Goal: Task Accomplishment & Management: Complete application form

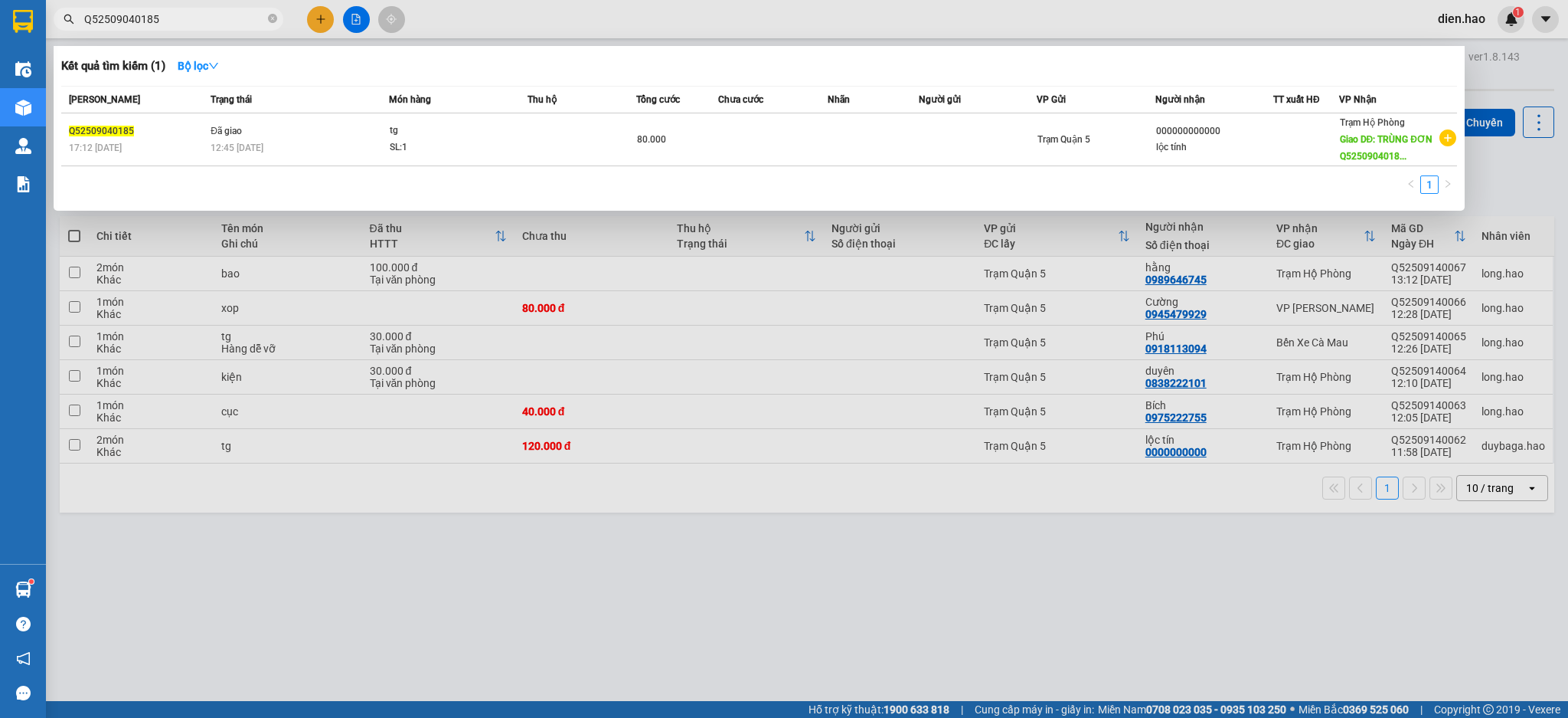
click at [271, 20] on icon "close-circle" at bounding box center [272, 18] width 9 height 9
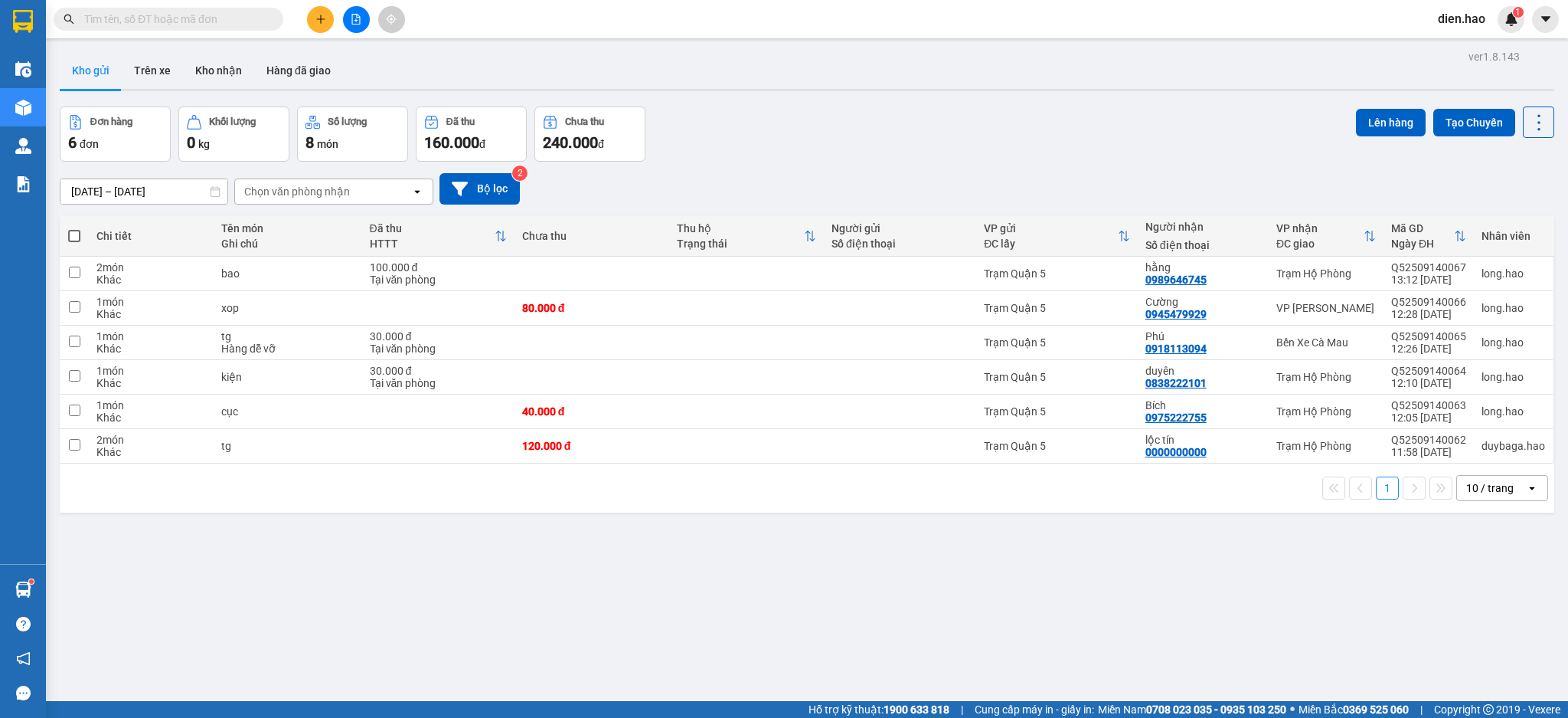
click at [261, 21] on input "text" at bounding box center [175, 19] width 181 height 17
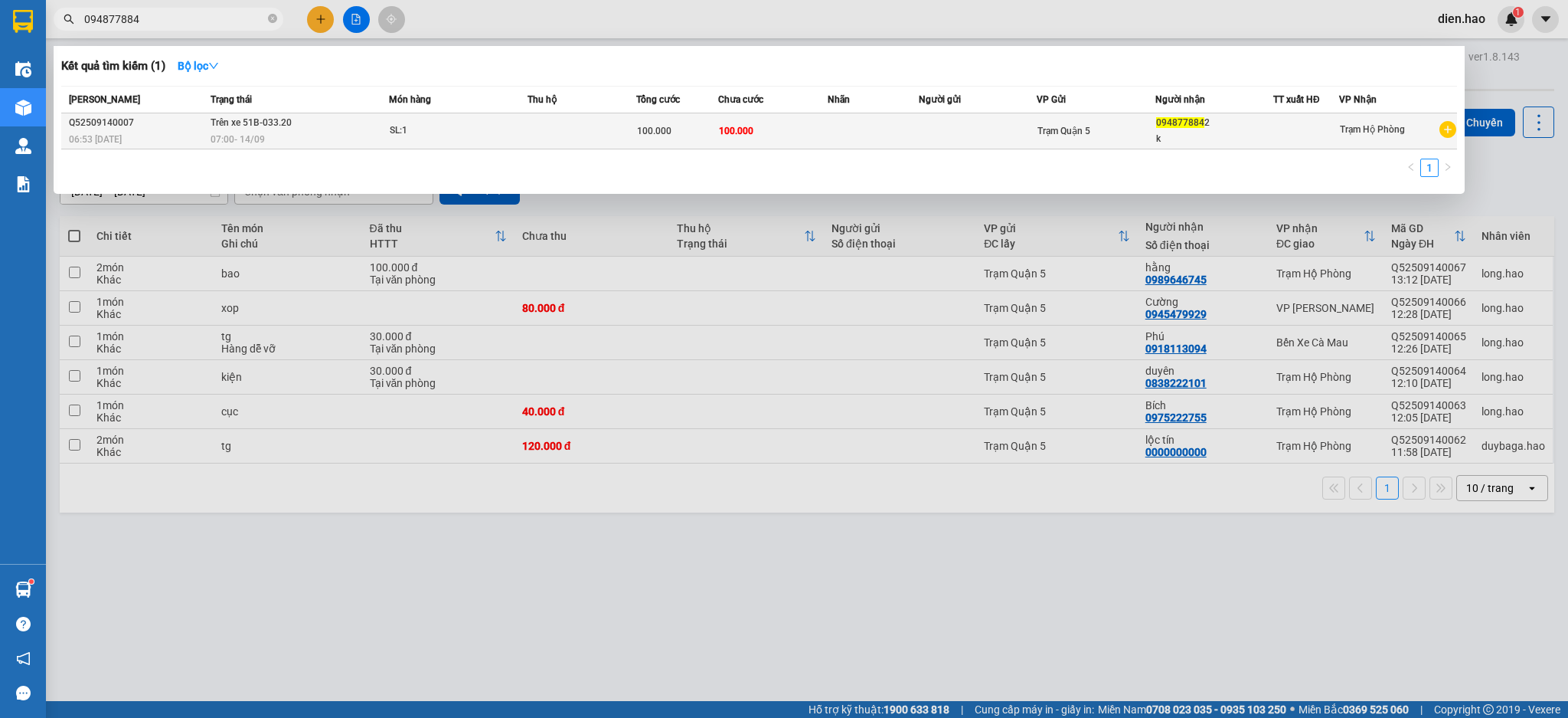
type input "094877884"
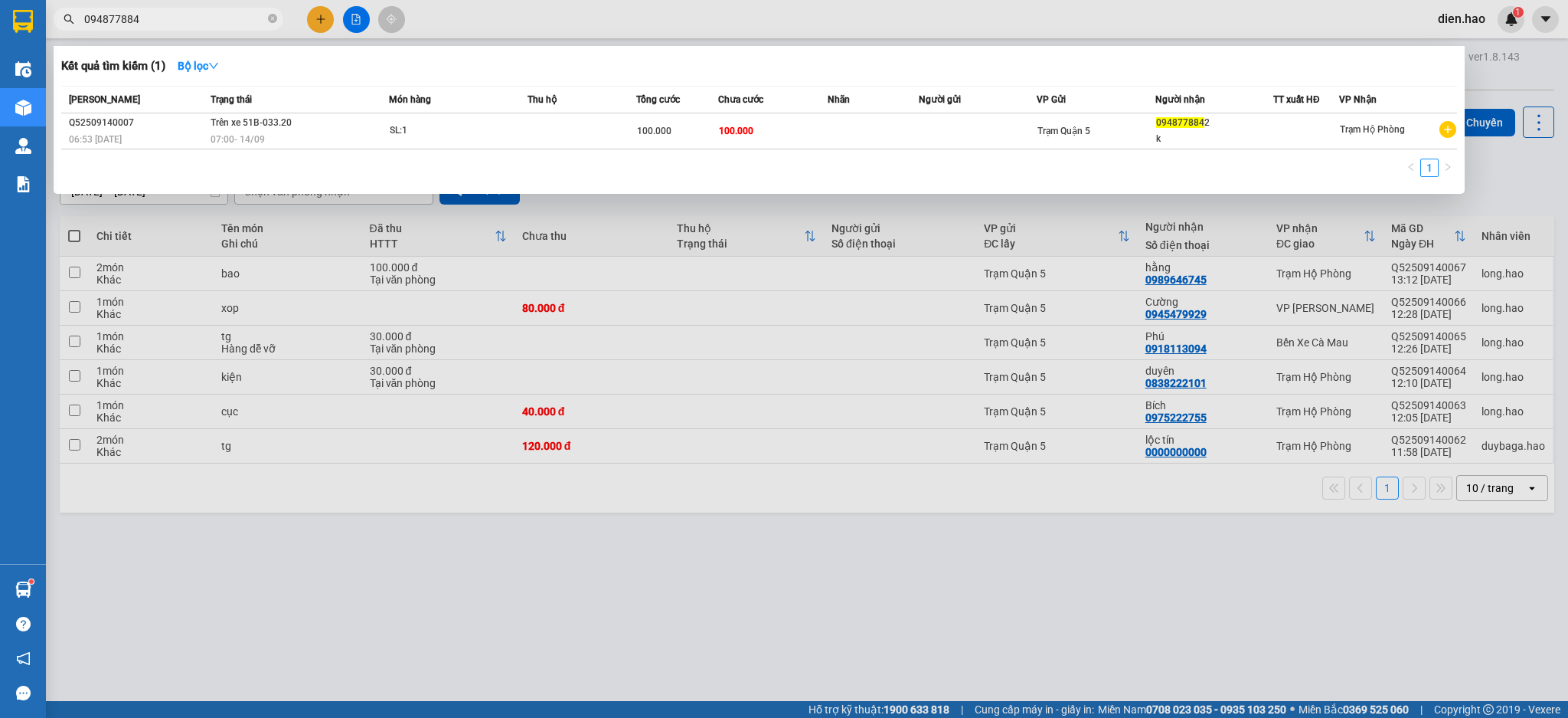
click at [560, 129] on td at bounding box center [582, 131] width 109 height 36
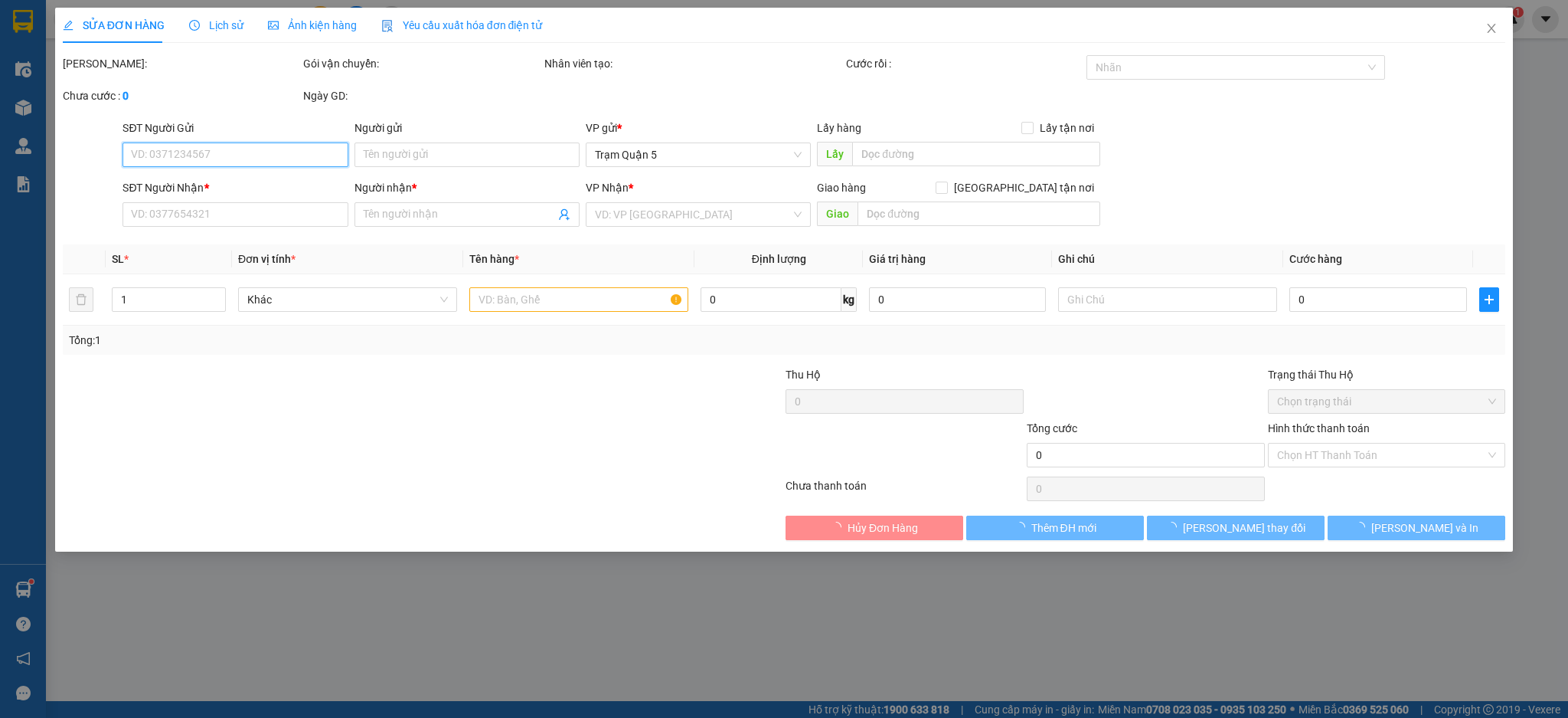
type input "0948778842"
type input "k"
type input "100.000"
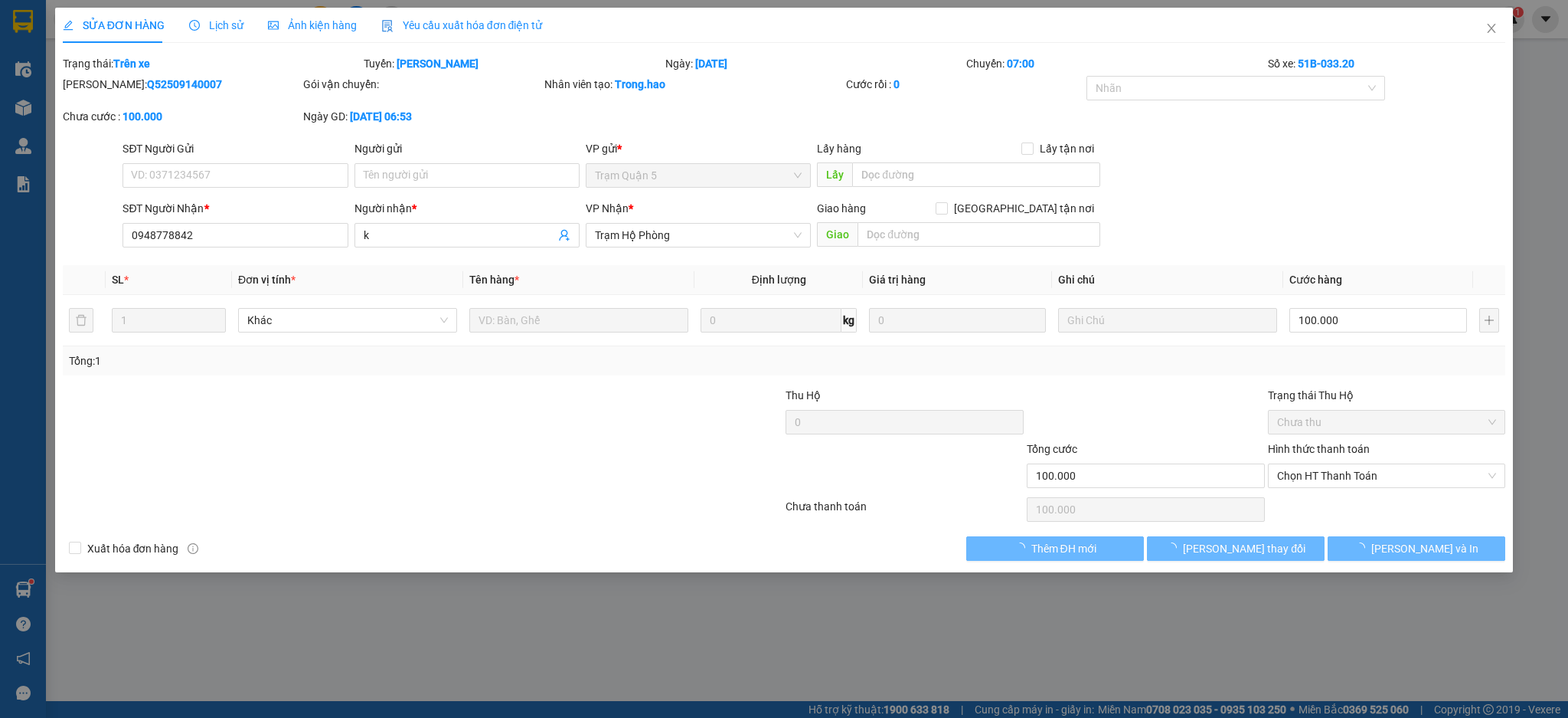
click at [226, 22] on span "Lịch sử" at bounding box center [216, 25] width 54 height 12
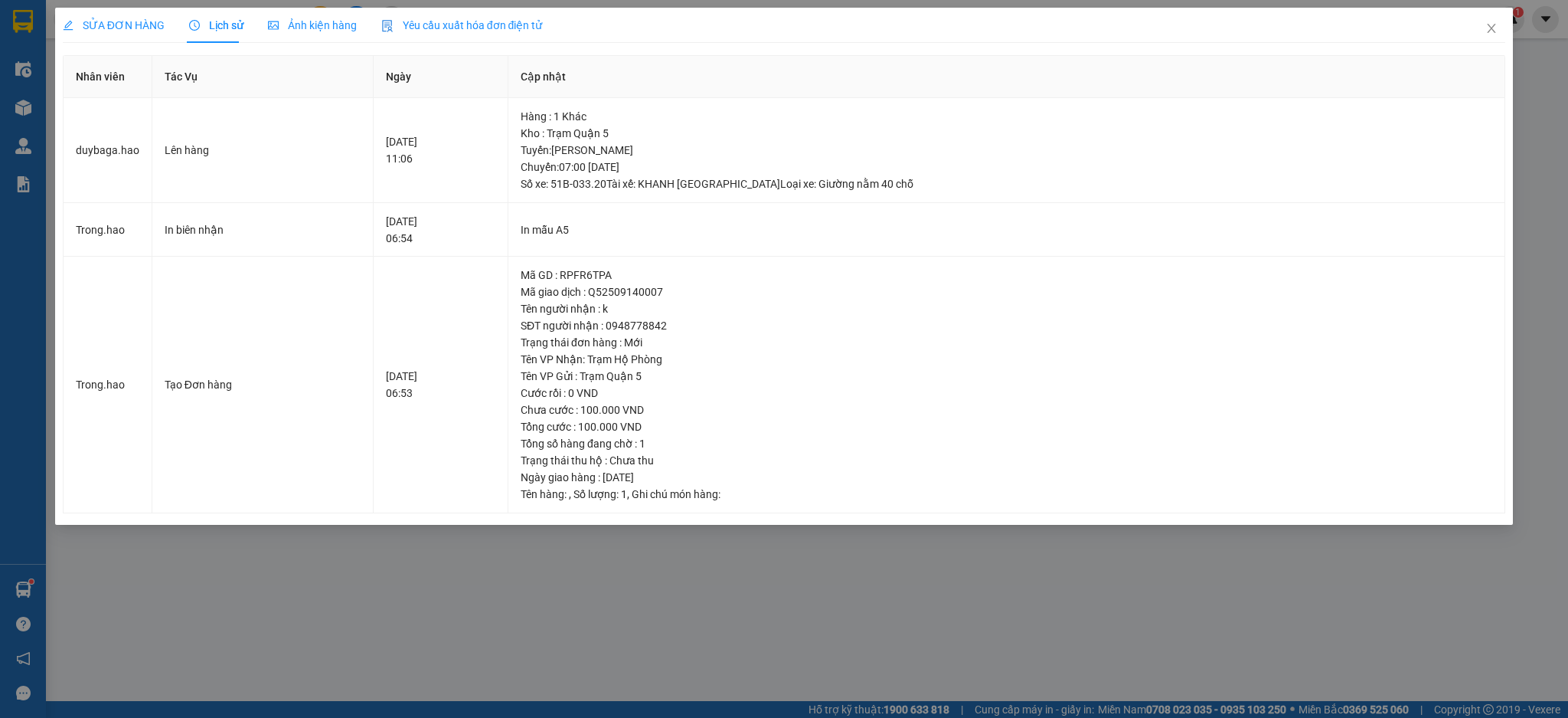
click at [1328, 666] on div "SỬA ĐƠN HÀNG Lịch sử Ảnh kiện hàng Yêu cầu xuất hóa đơn điện tử Total Paid Fee …" at bounding box center [784, 359] width 1568 height 718
click at [1499, 33] on span "Close" at bounding box center [1492, 30] width 43 height 43
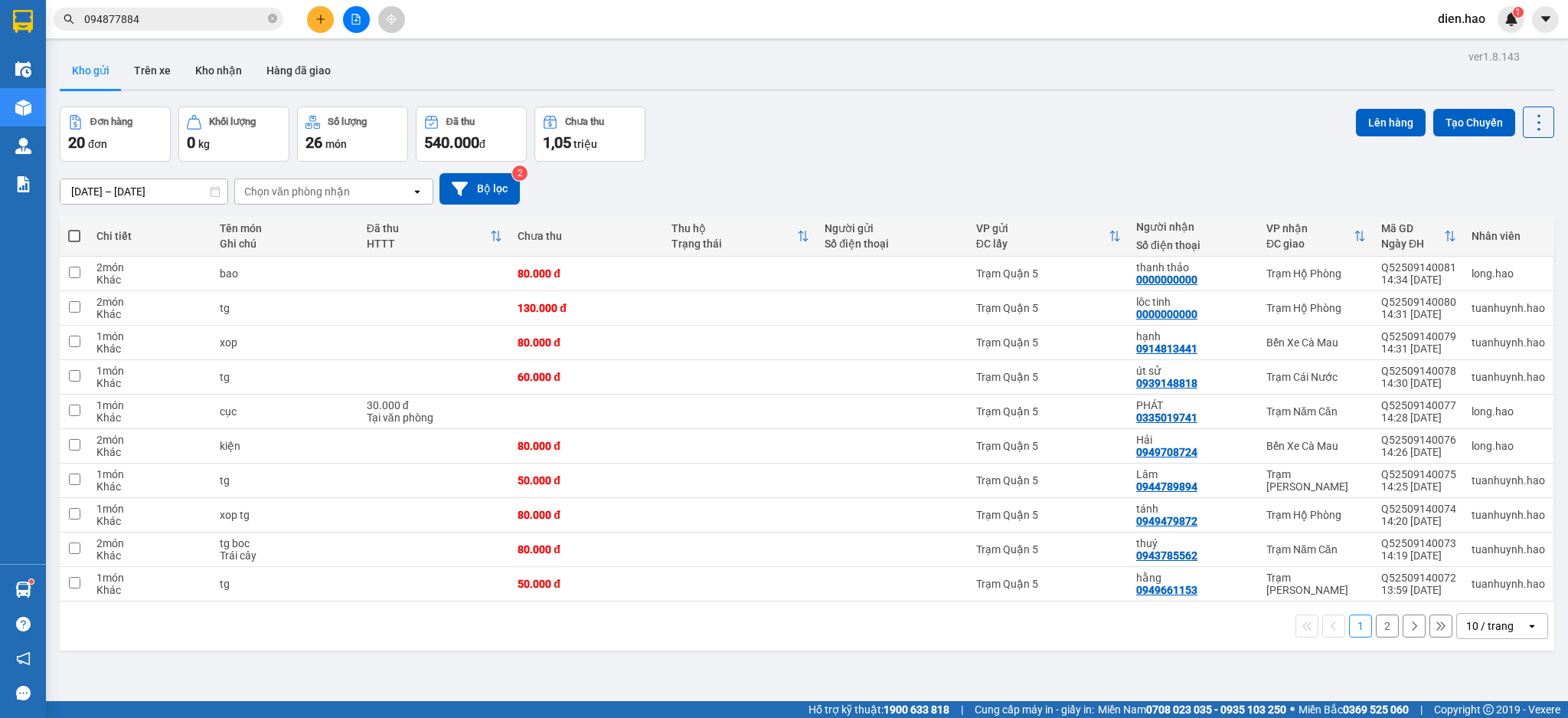
click at [254, 21] on input "094877884" at bounding box center [175, 19] width 181 height 17
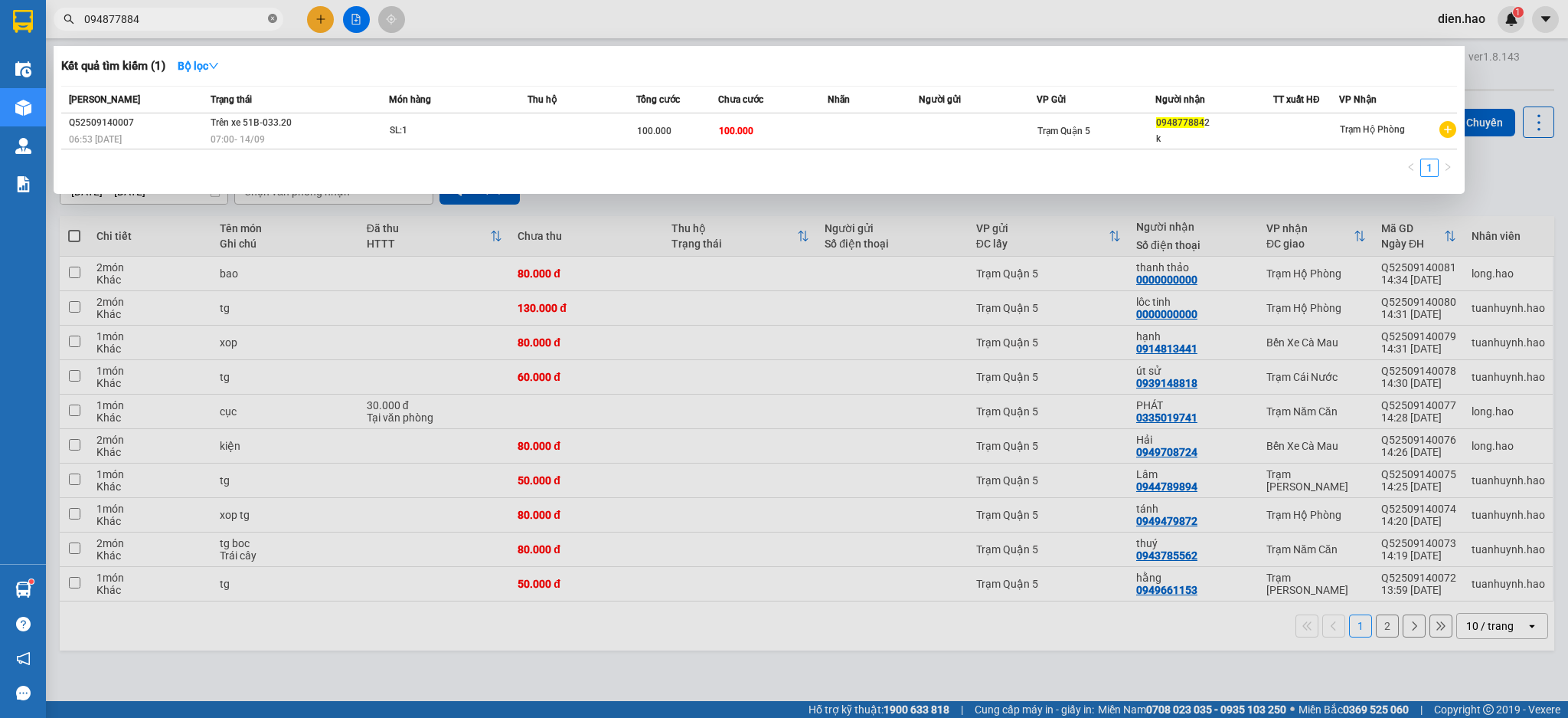
click at [268, 21] on icon "close-circle" at bounding box center [272, 18] width 9 height 9
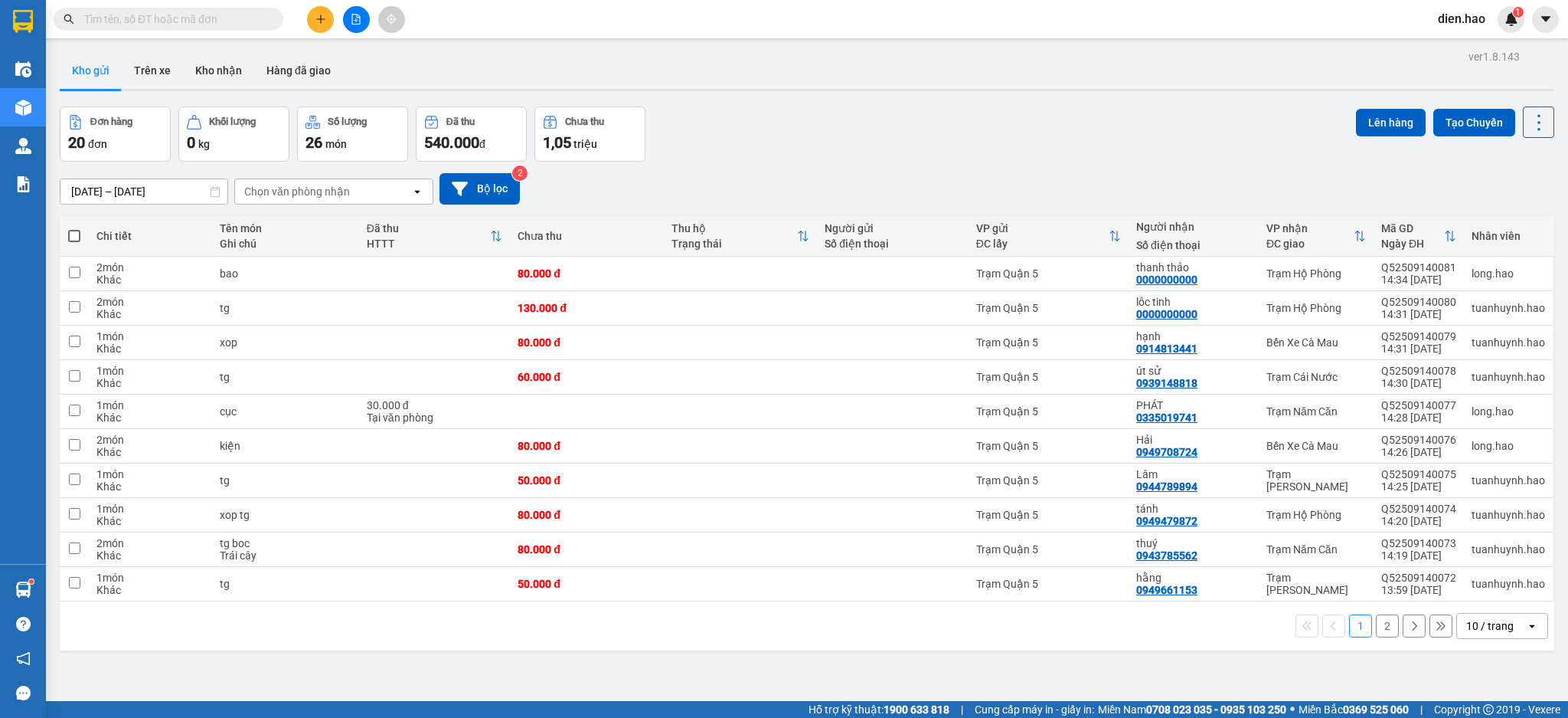
click at [230, 14] on input "text" at bounding box center [175, 19] width 181 height 17
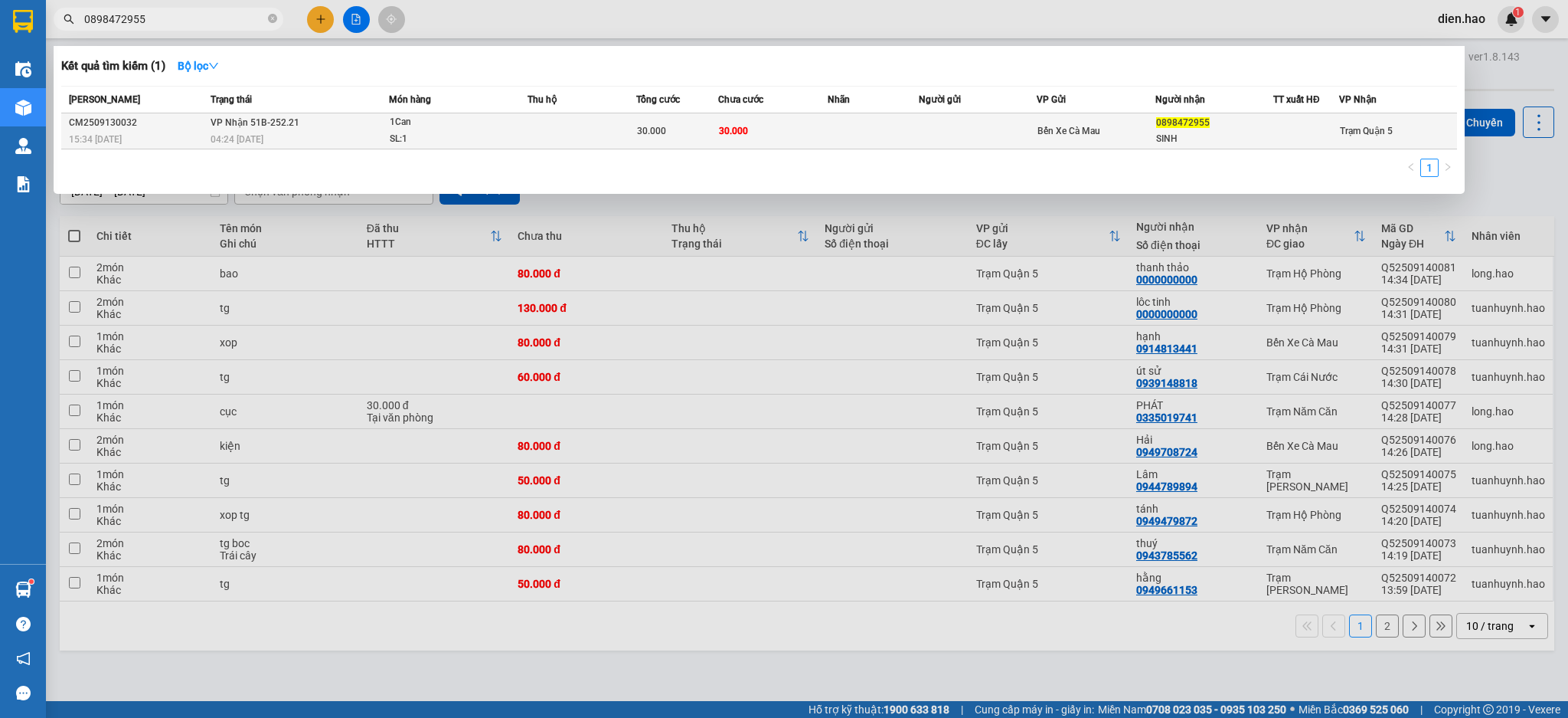
type input "0898472955"
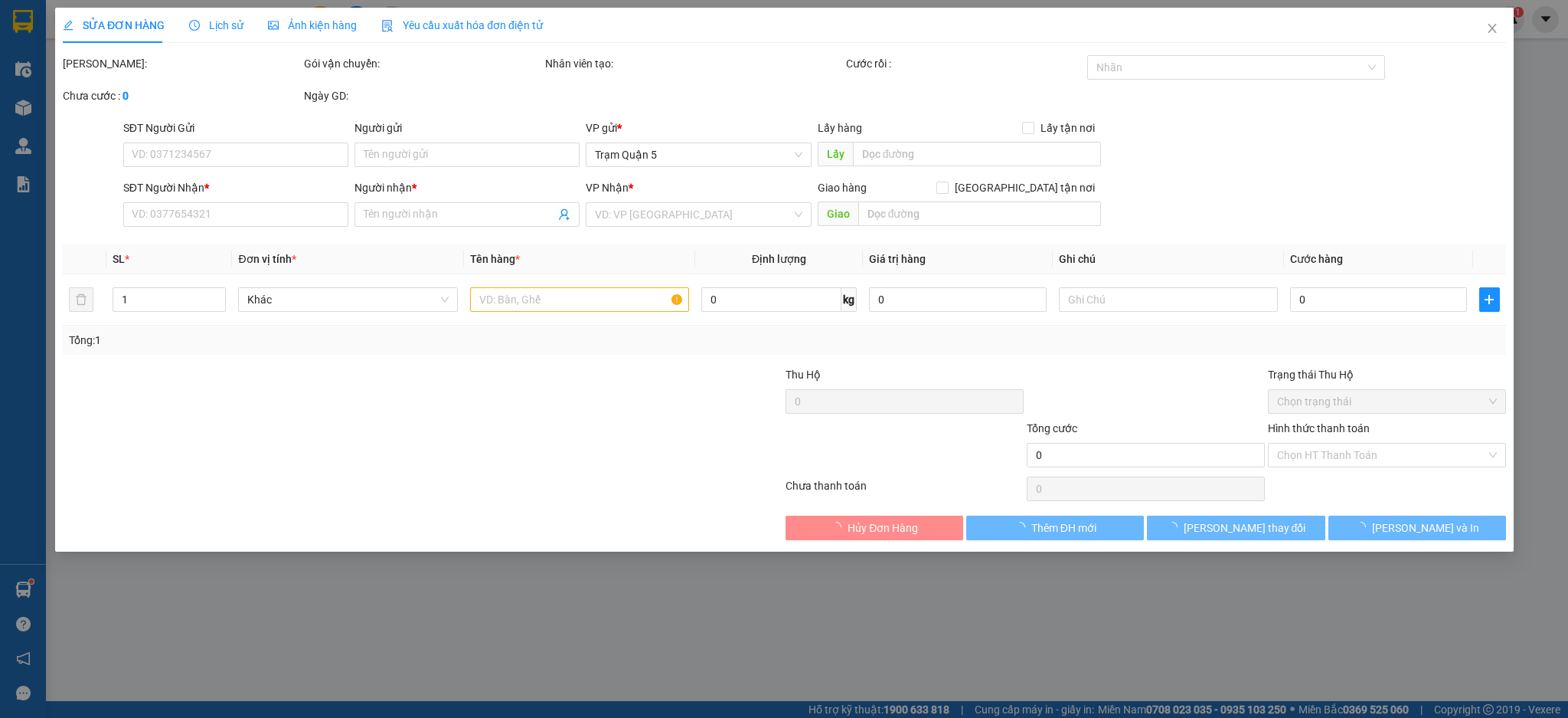
type input "0898472955"
type input "SINH"
type input "30.000"
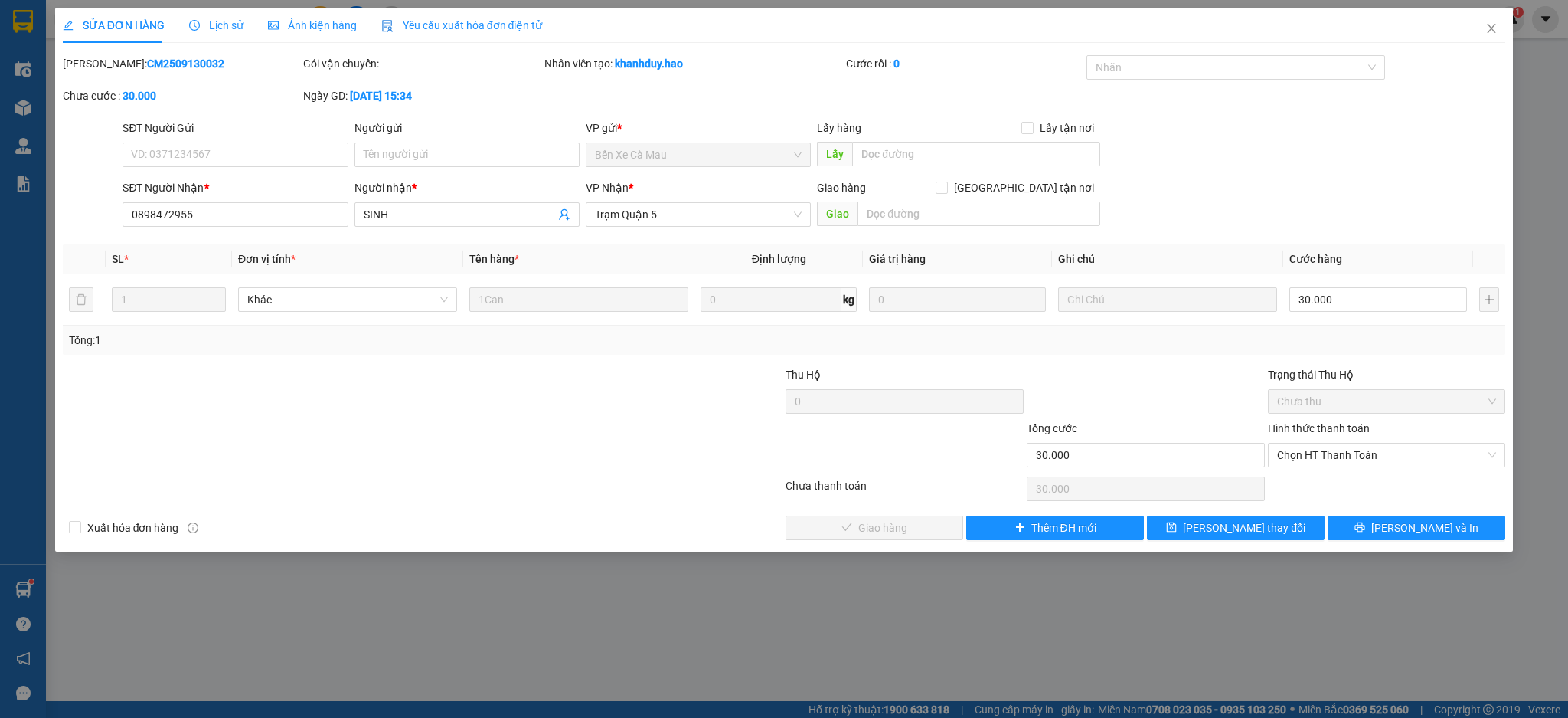
click at [345, 33] on div "Ảnh kiện hàng" at bounding box center [312, 25] width 89 height 17
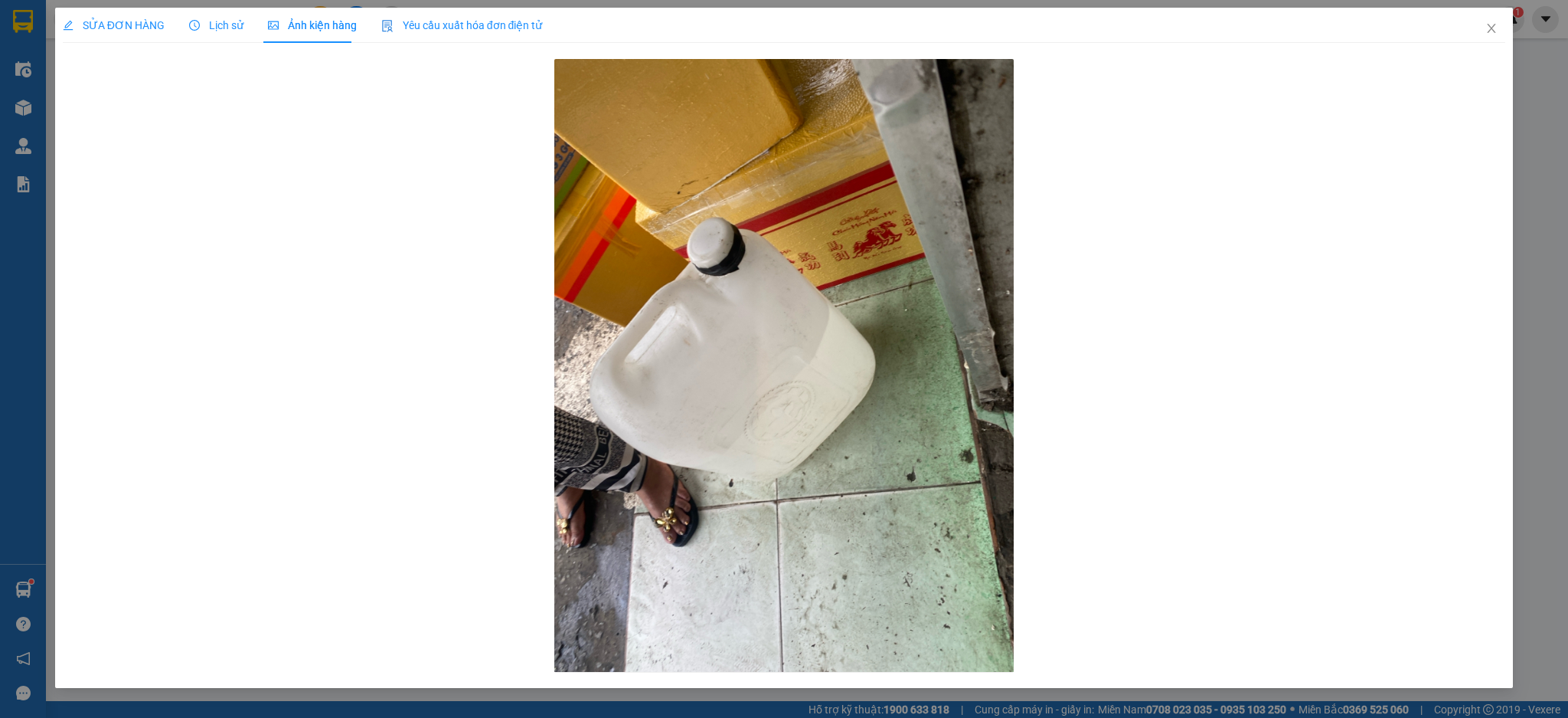
click at [130, 30] on span "SỬA ĐƠN HÀNG" at bounding box center [113, 25] width 101 height 12
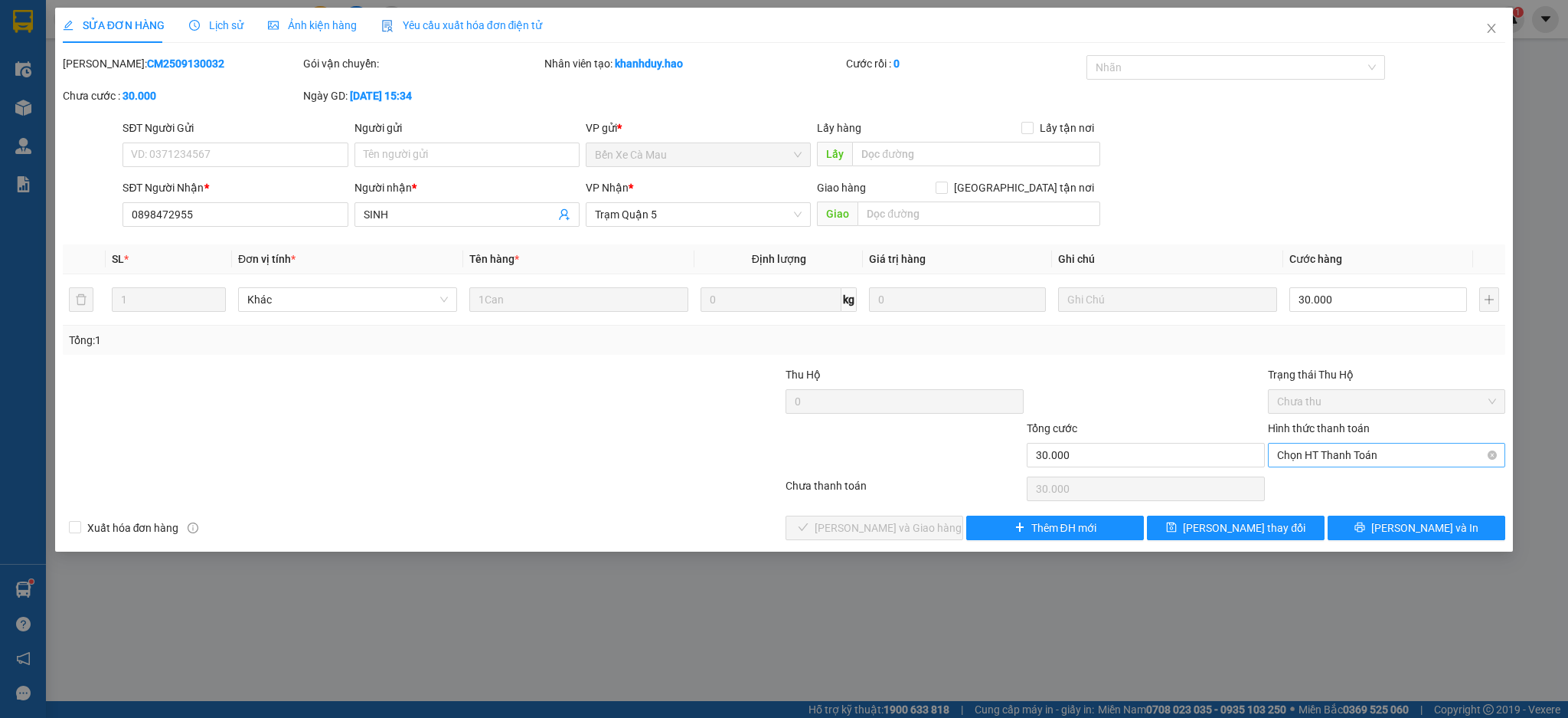
click at [1306, 460] on span "Chọn HT Thanh Toán" at bounding box center [1387, 455] width 220 height 23
click at [1311, 476] on div "Tại văn phòng" at bounding box center [1387, 486] width 238 height 25
type input "0"
click at [930, 535] on button "[PERSON_NAME] và Giao hàng" at bounding box center [874, 528] width 178 height 25
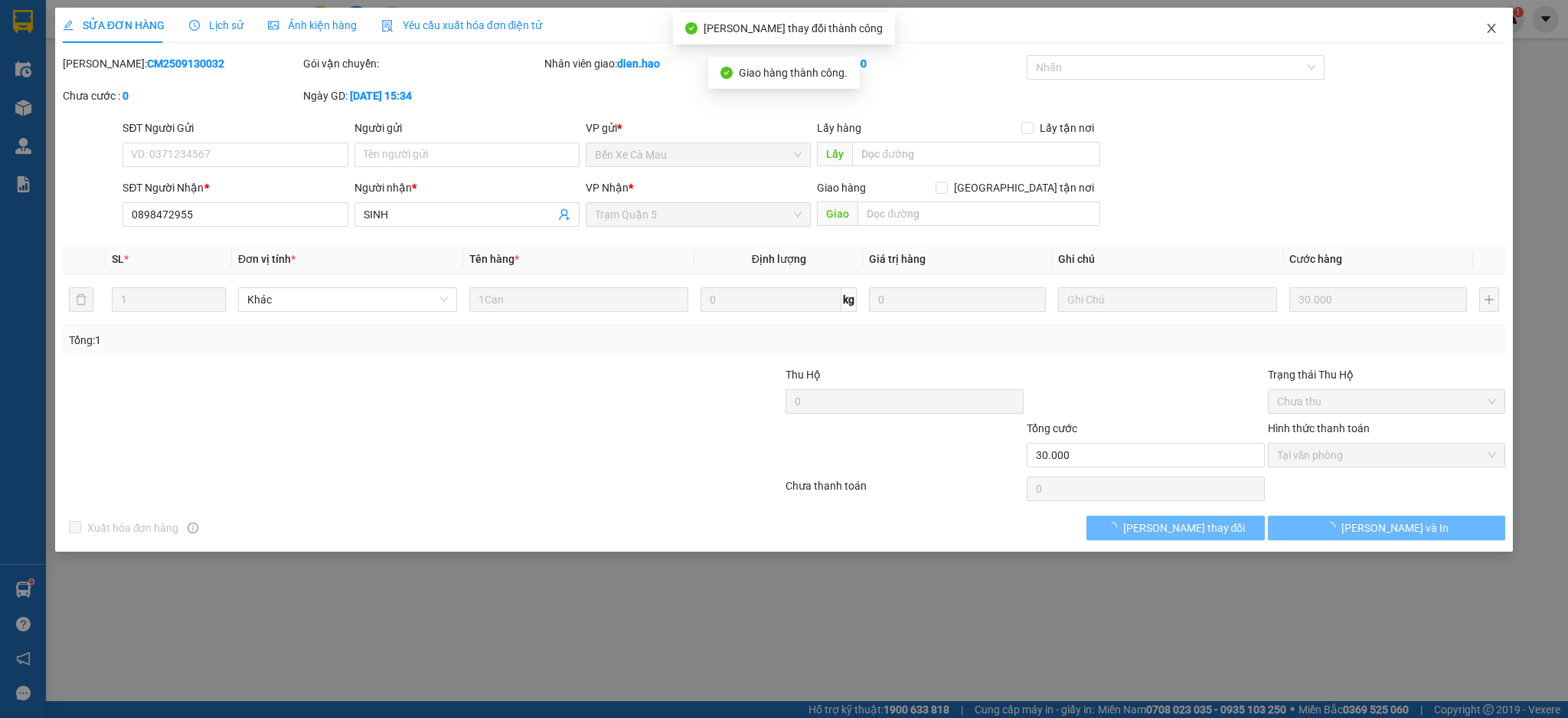
click at [1500, 42] on span "Close" at bounding box center [1492, 30] width 43 height 43
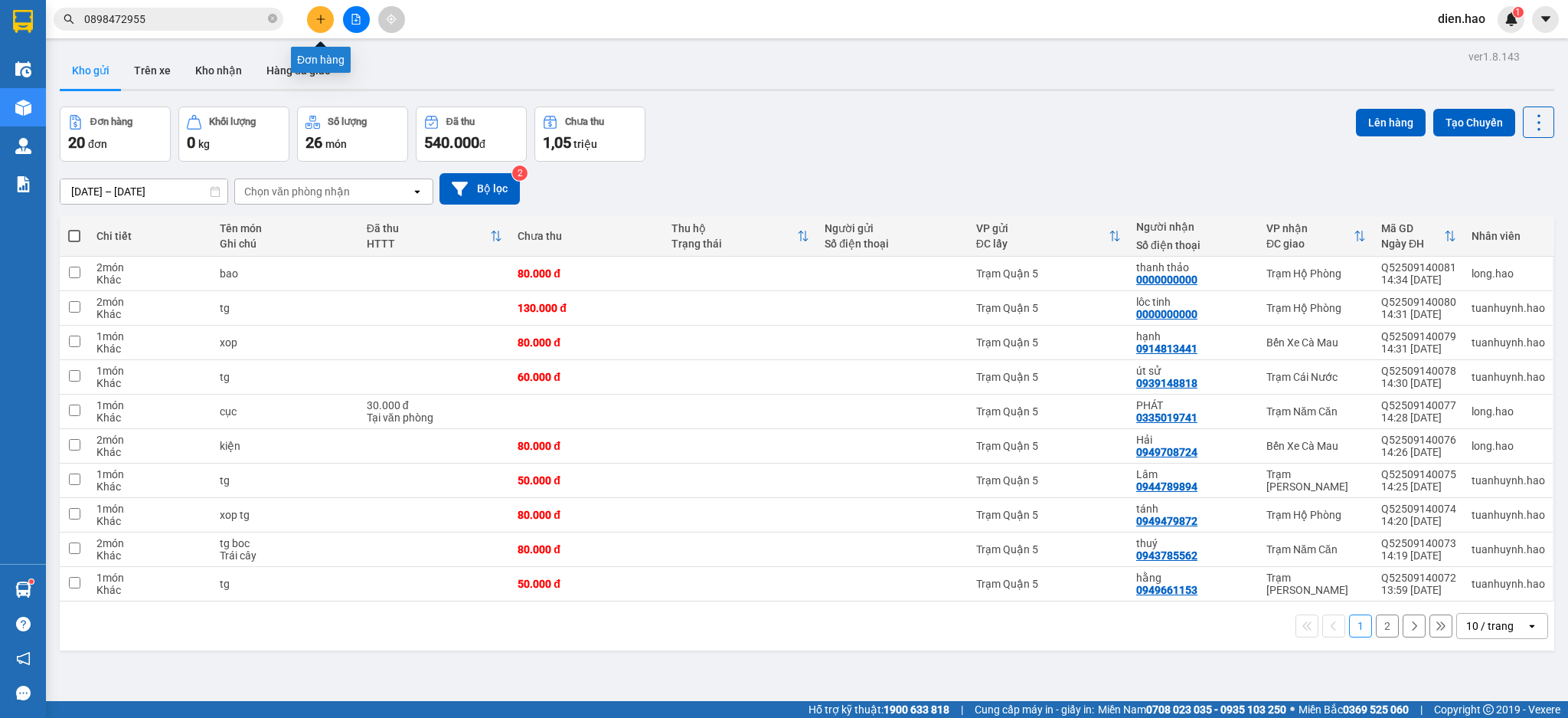
click at [312, 20] on button at bounding box center [320, 19] width 27 height 27
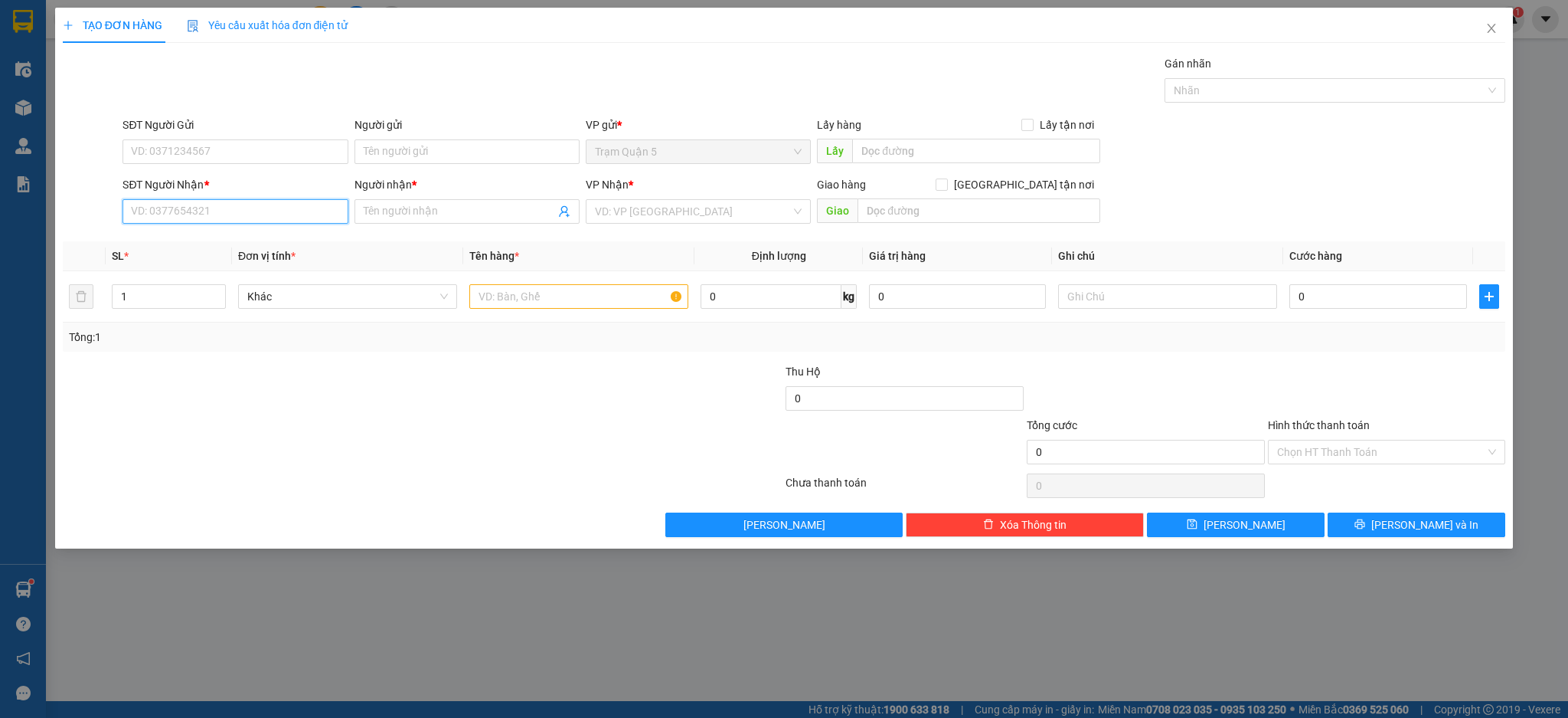
click at [255, 213] on input "SĐT Người Nhận *" at bounding box center [234, 211] width 225 height 25
type input "0913101612"
click at [275, 239] on div "0913101612 - [GEOGRAPHIC_DATA]" at bounding box center [235, 241] width 207 height 17
type input "[PERSON_NAME]"
type input "40.000"
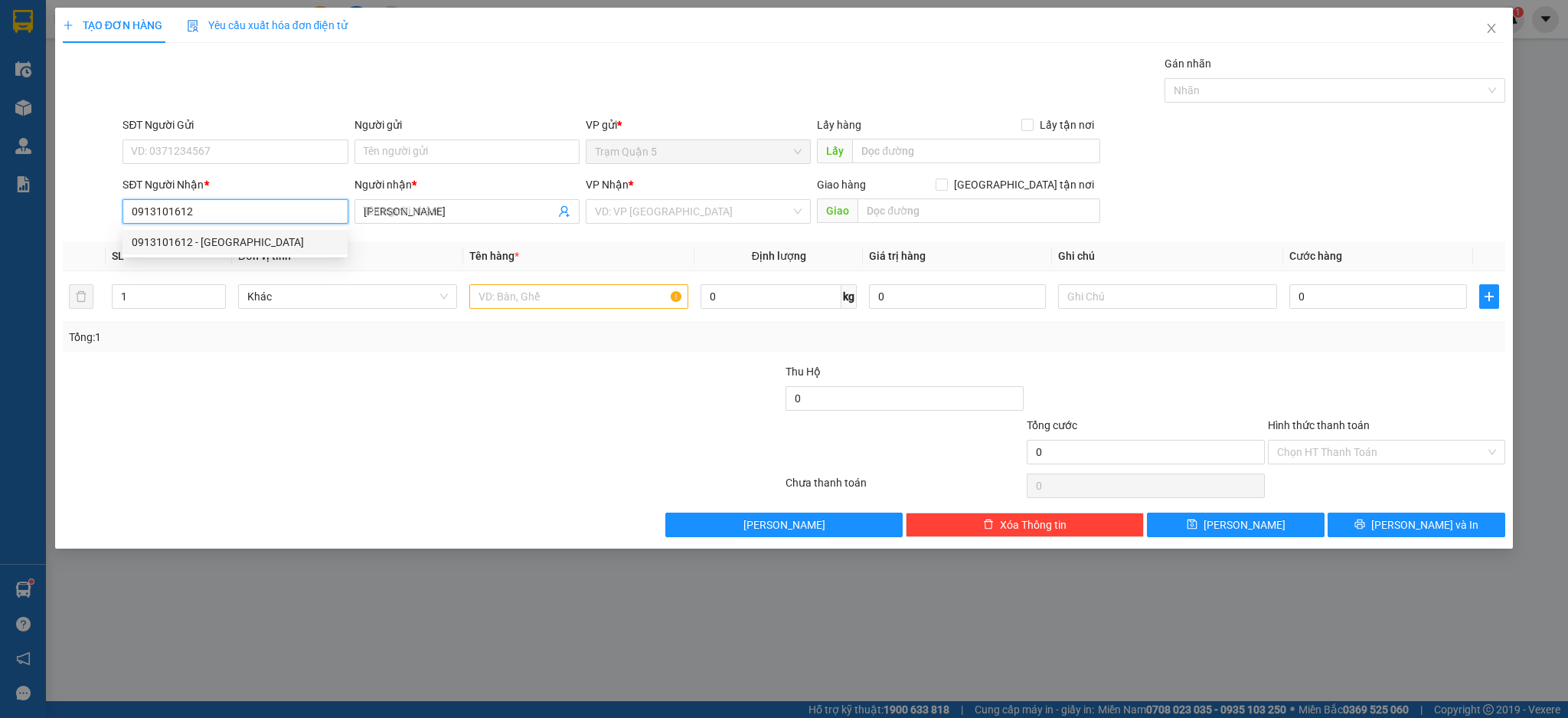
type input "40.000"
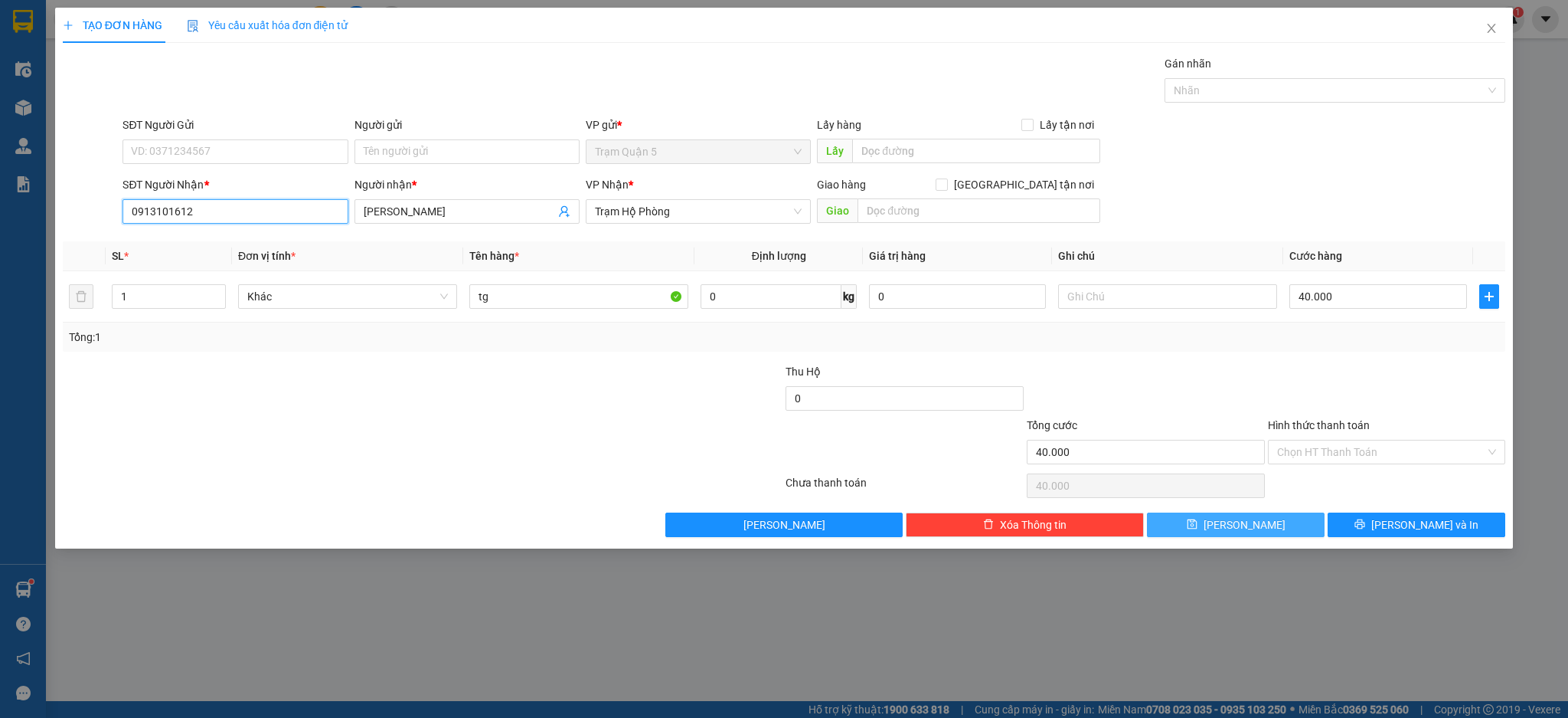
type input "0913101612"
click at [1258, 516] on button "[PERSON_NAME]" at bounding box center [1236, 525] width 178 height 25
type input "0"
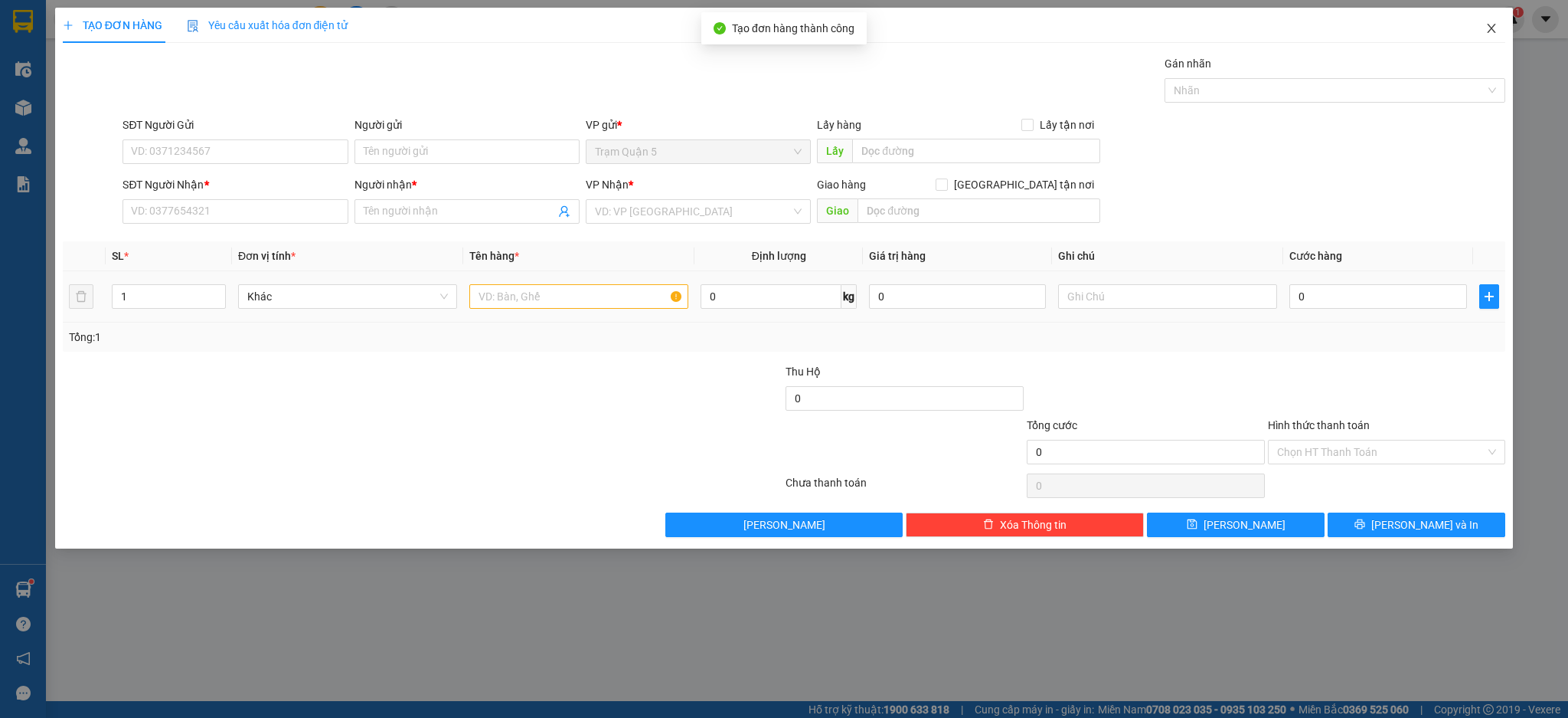
click at [1481, 33] on span "Close" at bounding box center [1492, 30] width 43 height 43
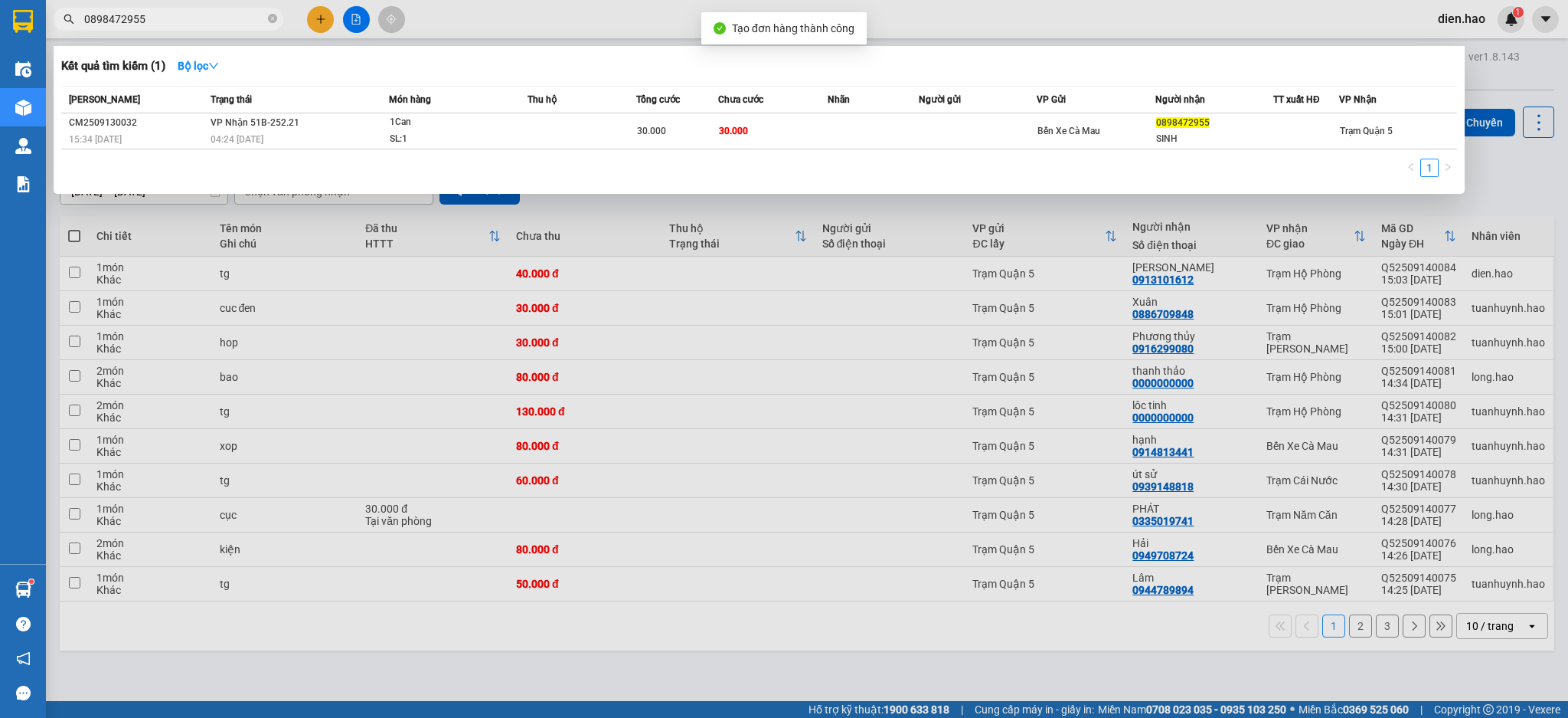
drag, startPoint x: 275, startPoint y: 18, endPoint x: 251, endPoint y: 20, distance: 24.1
click at [270, 19] on icon "close-circle" at bounding box center [272, 18] width 9 height 9
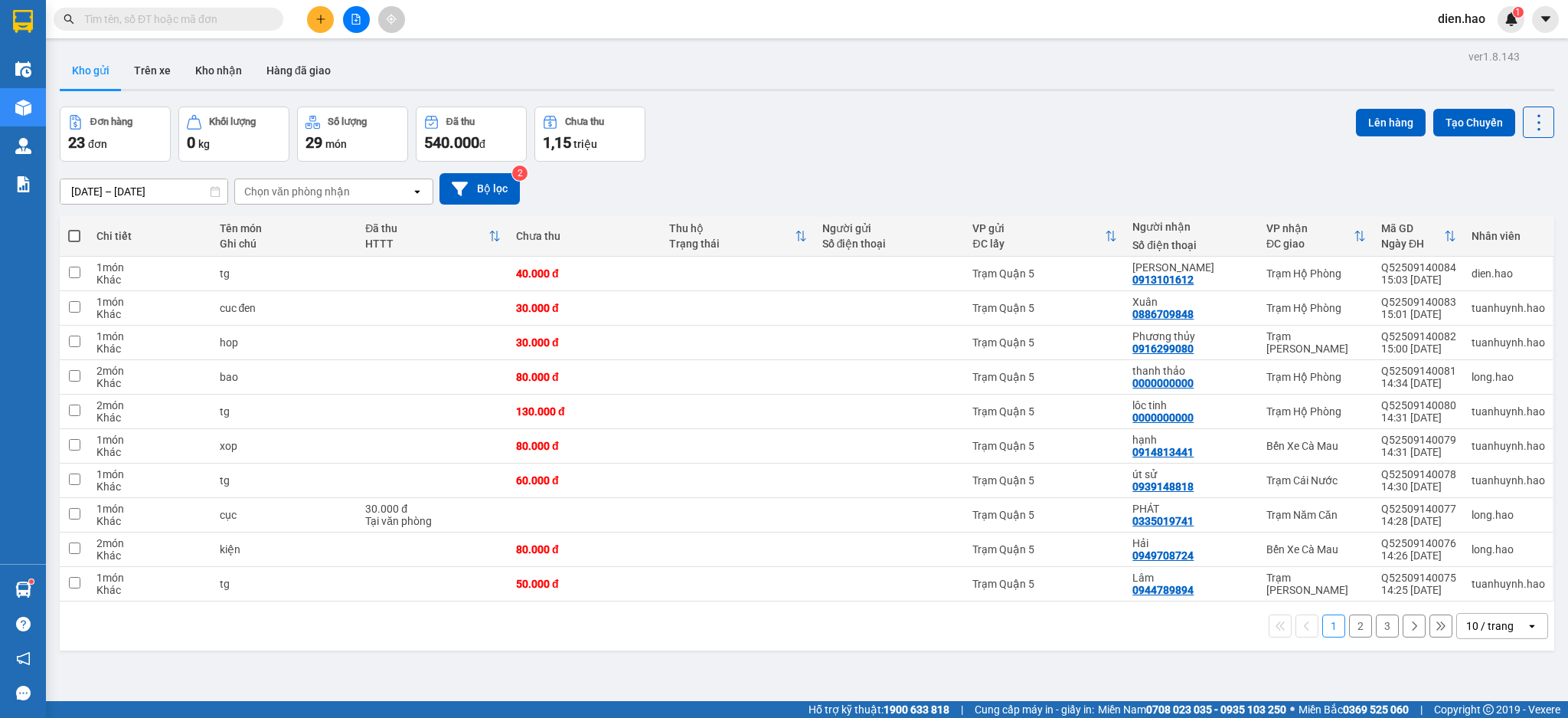
click at [249, 20] on input "text" at bounding box center [175, 19] width 181 height 17
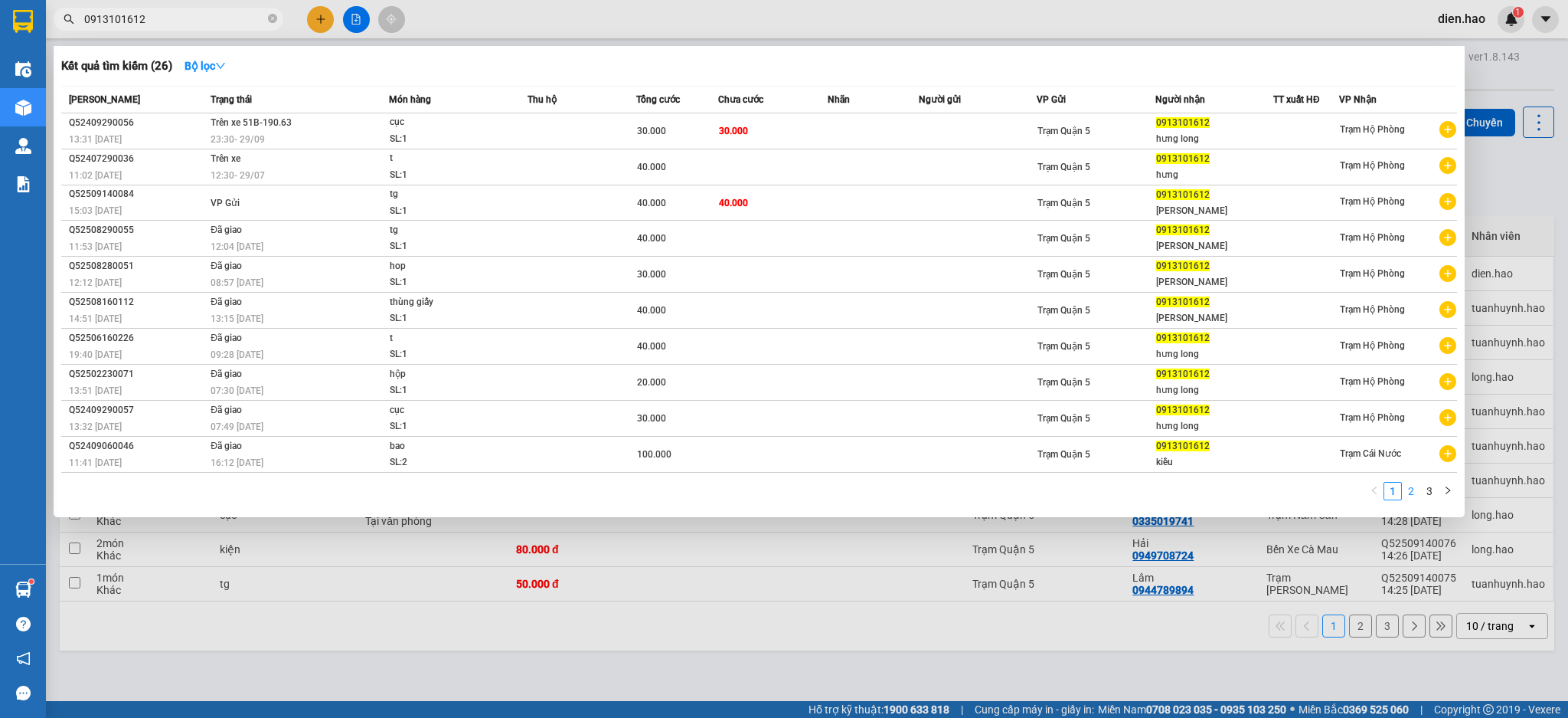
type input "0913101612"
click at [1410, 487] on link "2" at bounding box center [1411, 490] width 17 height 17
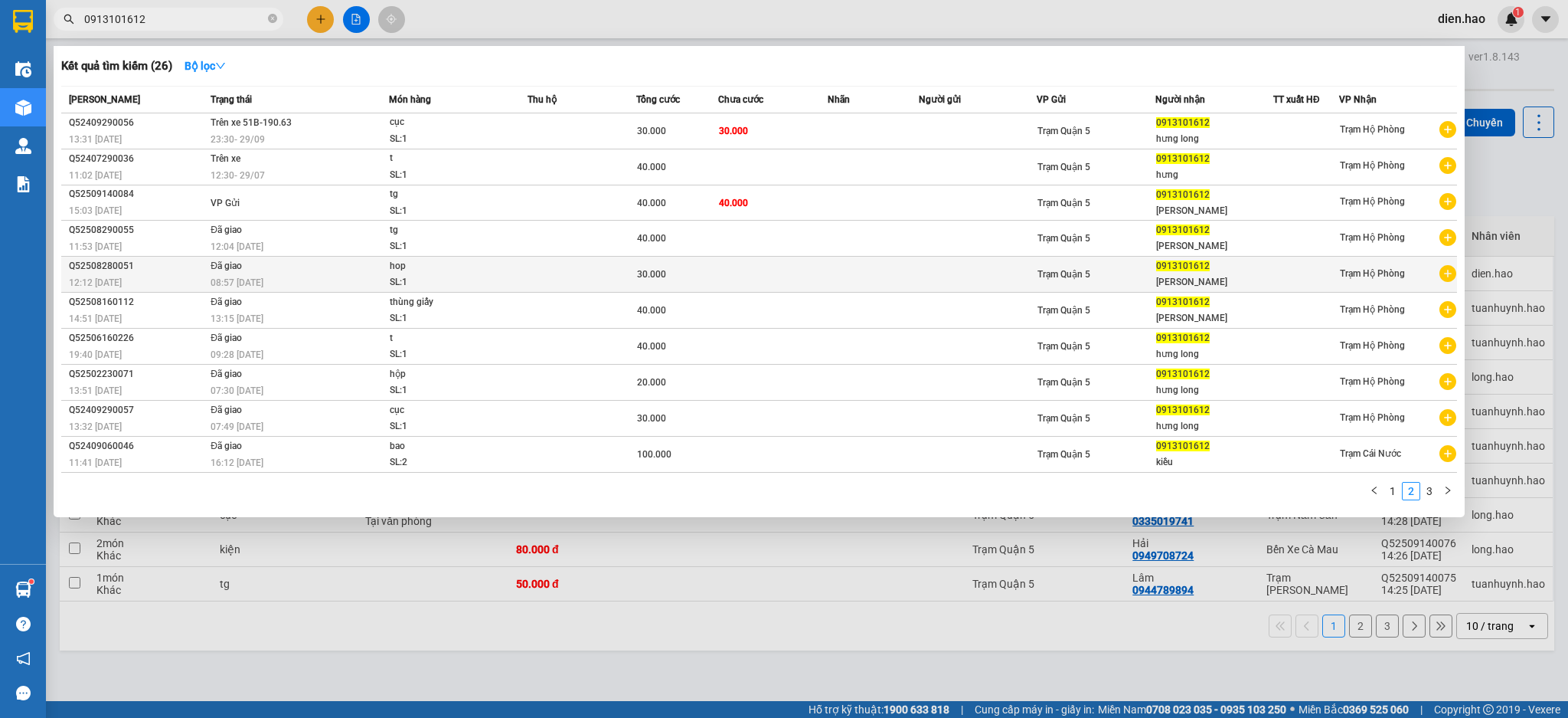
click at [1288, 273] on div at bounding box center [1306, 275] width 64 height 16
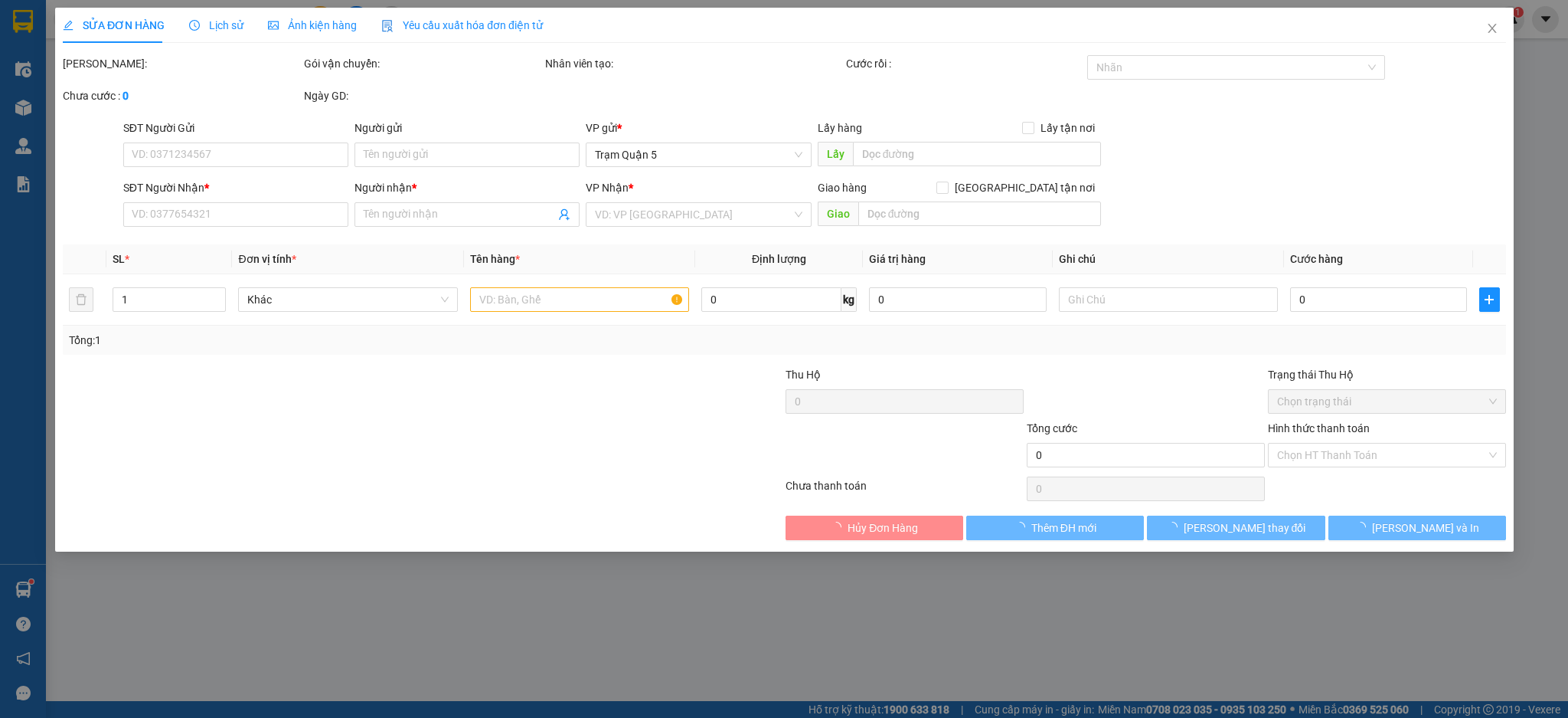
type input "0913101612"
type input "[PERSON_NAME]"
type input "30.000"
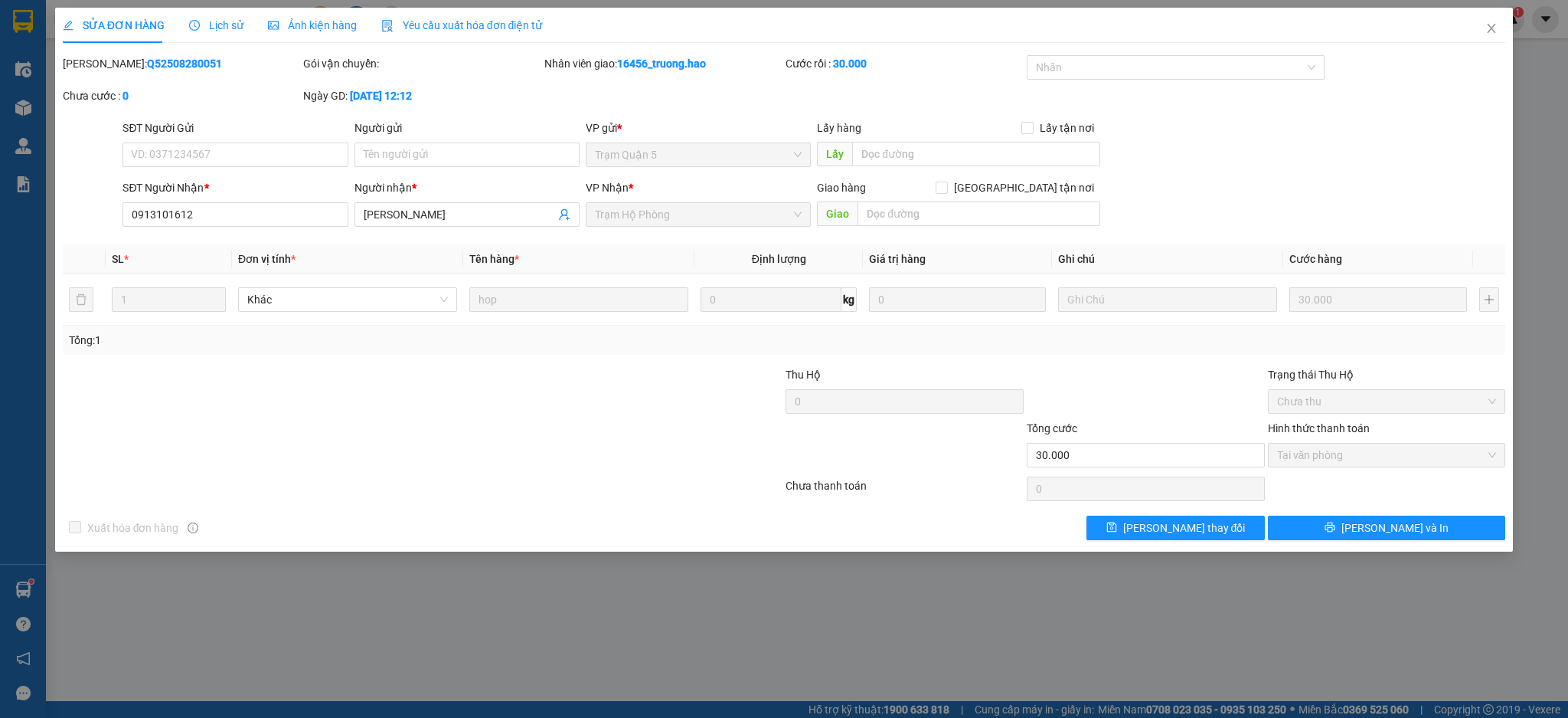
click at [346, 30] on span "Ảnh kiện hàng" at bounding box center [312, 25] width 89 height 12
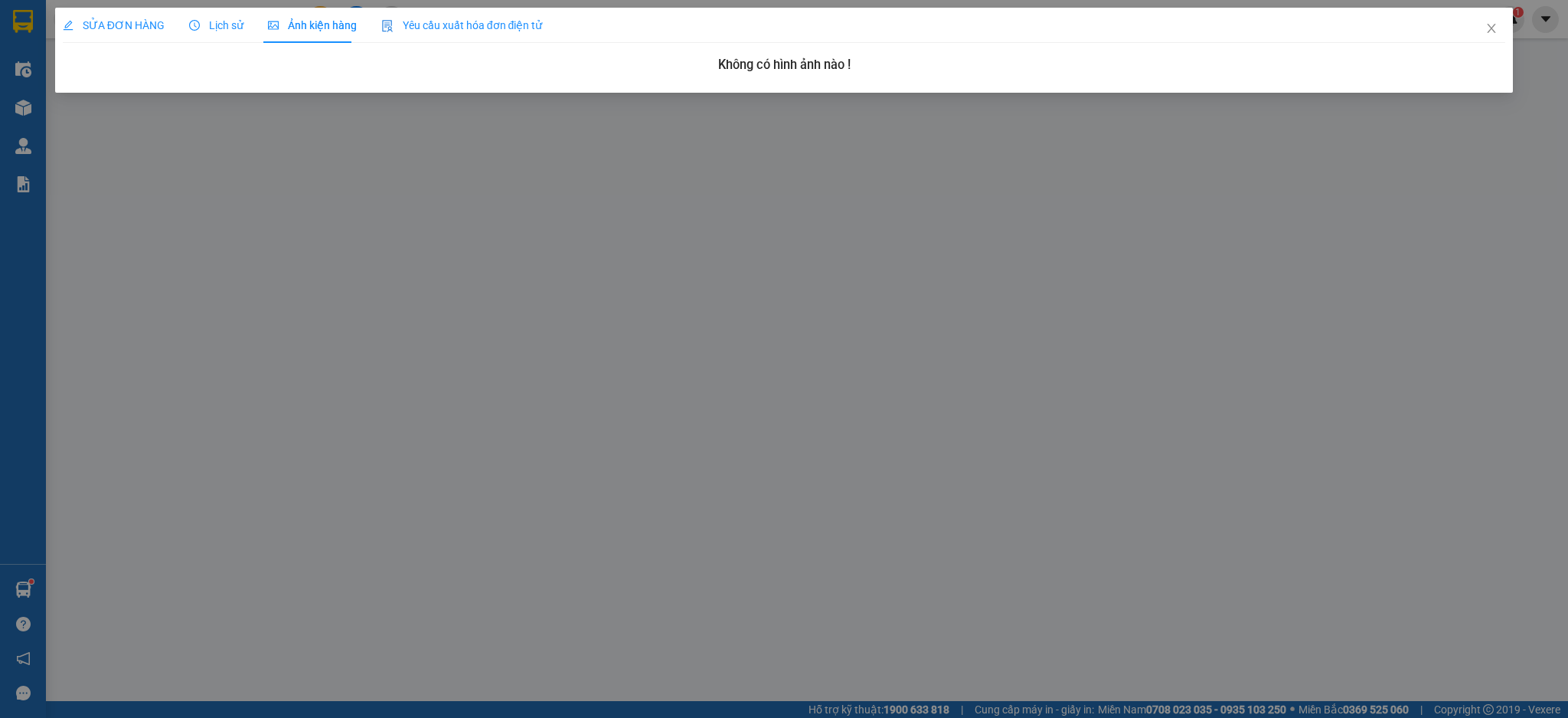
click at [211, 29] on span "Lịch sử" at bounding box center [216, 25] width 54 height 12
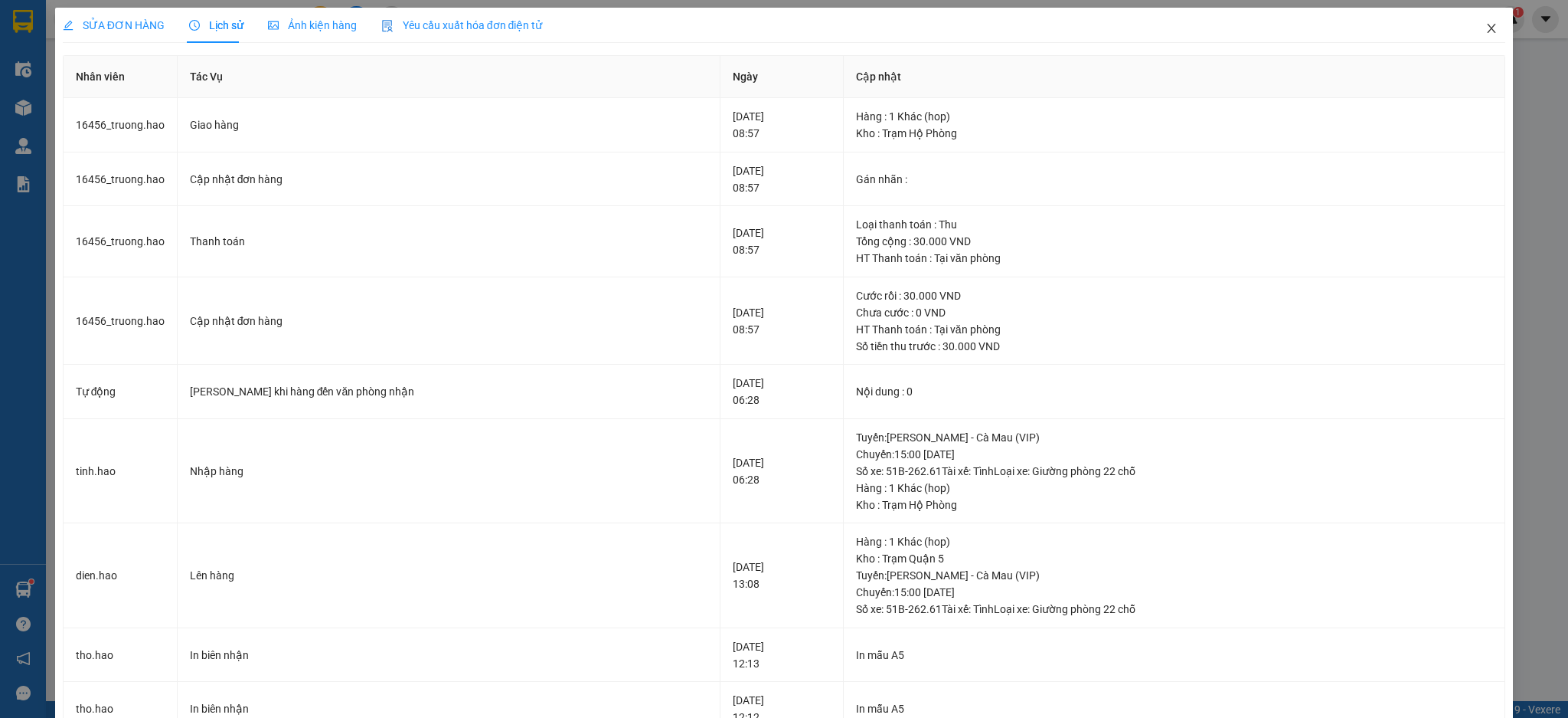
click at [1471, 32] on span "Close" at bounding box center [1492, 30] width 43 height 43
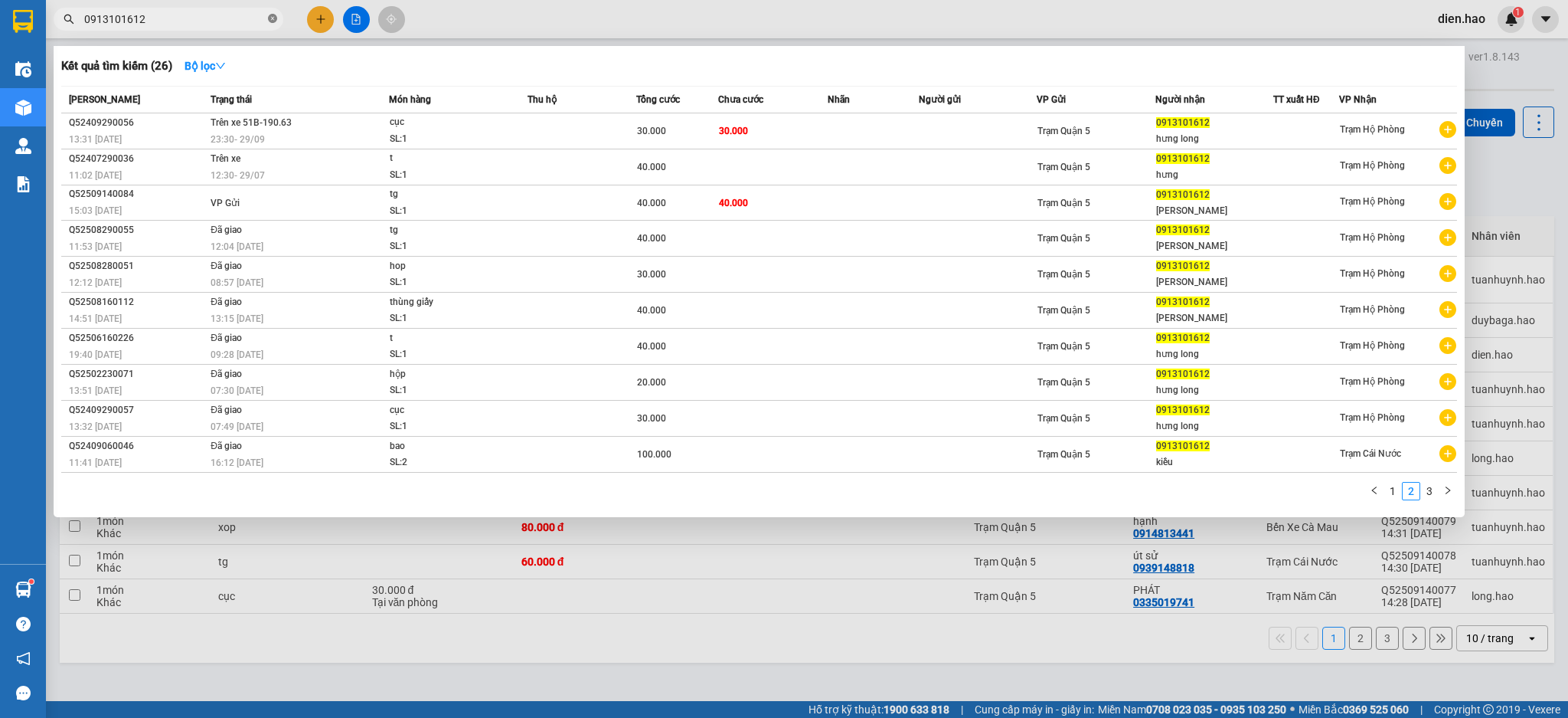
click at [270, 12] on span at bounding box center [272, 19] width 9 height 15
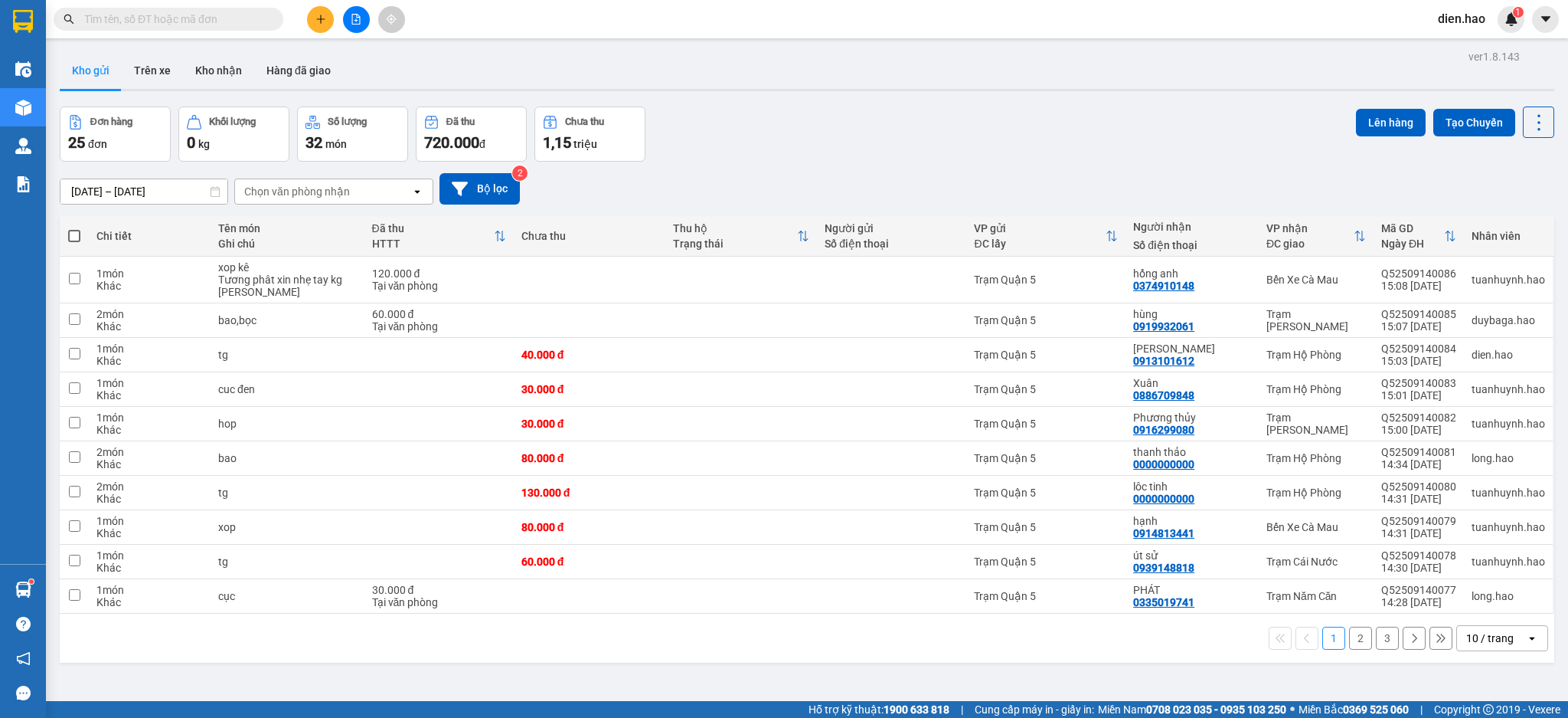
click at [268, 12] on span at bounding box center [272, 19] width 9 height 17
click at [238, 25] on input "text" at bounding box center [175, 19] width 181 height 17
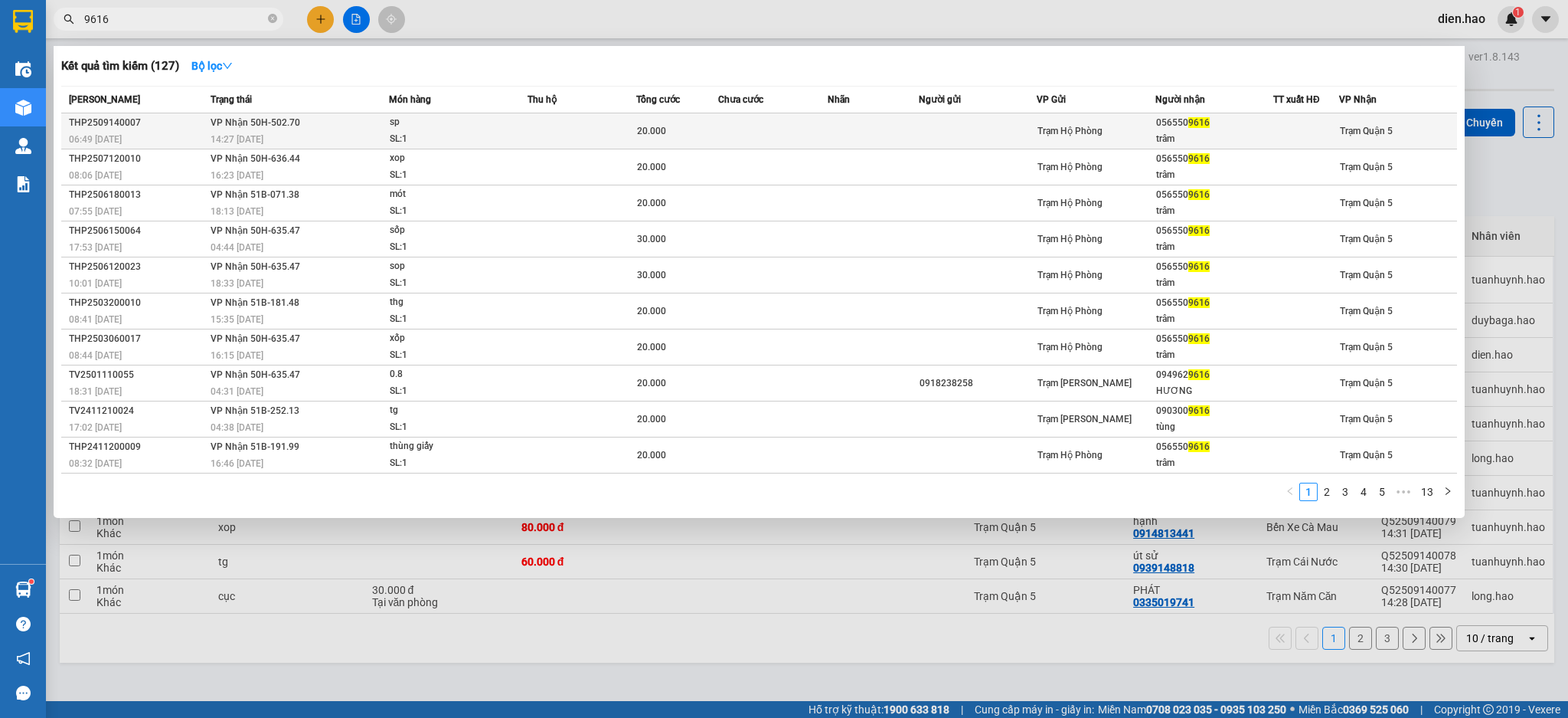
type input "9616"
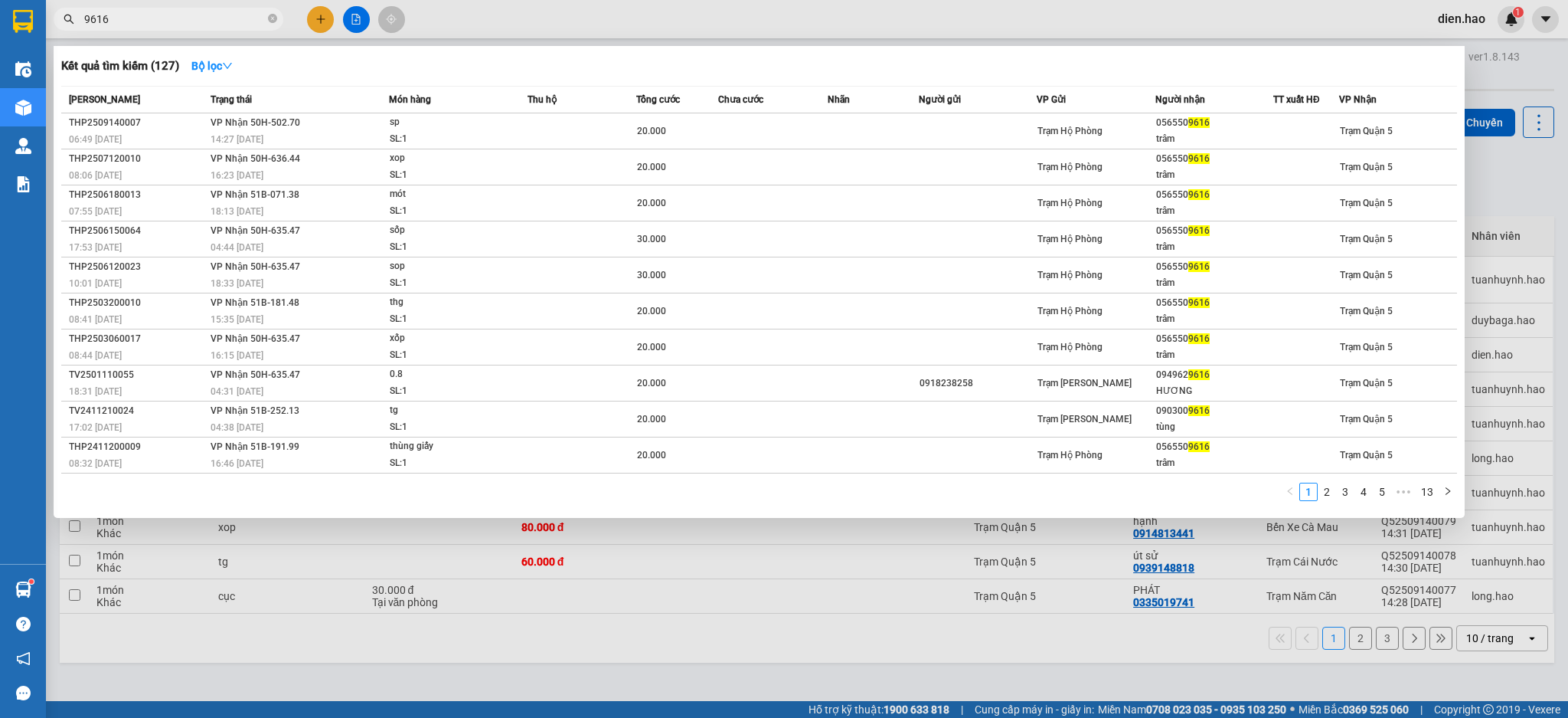
click at [622, 126] on td at bounding box center [582, 131] width 109 height 36
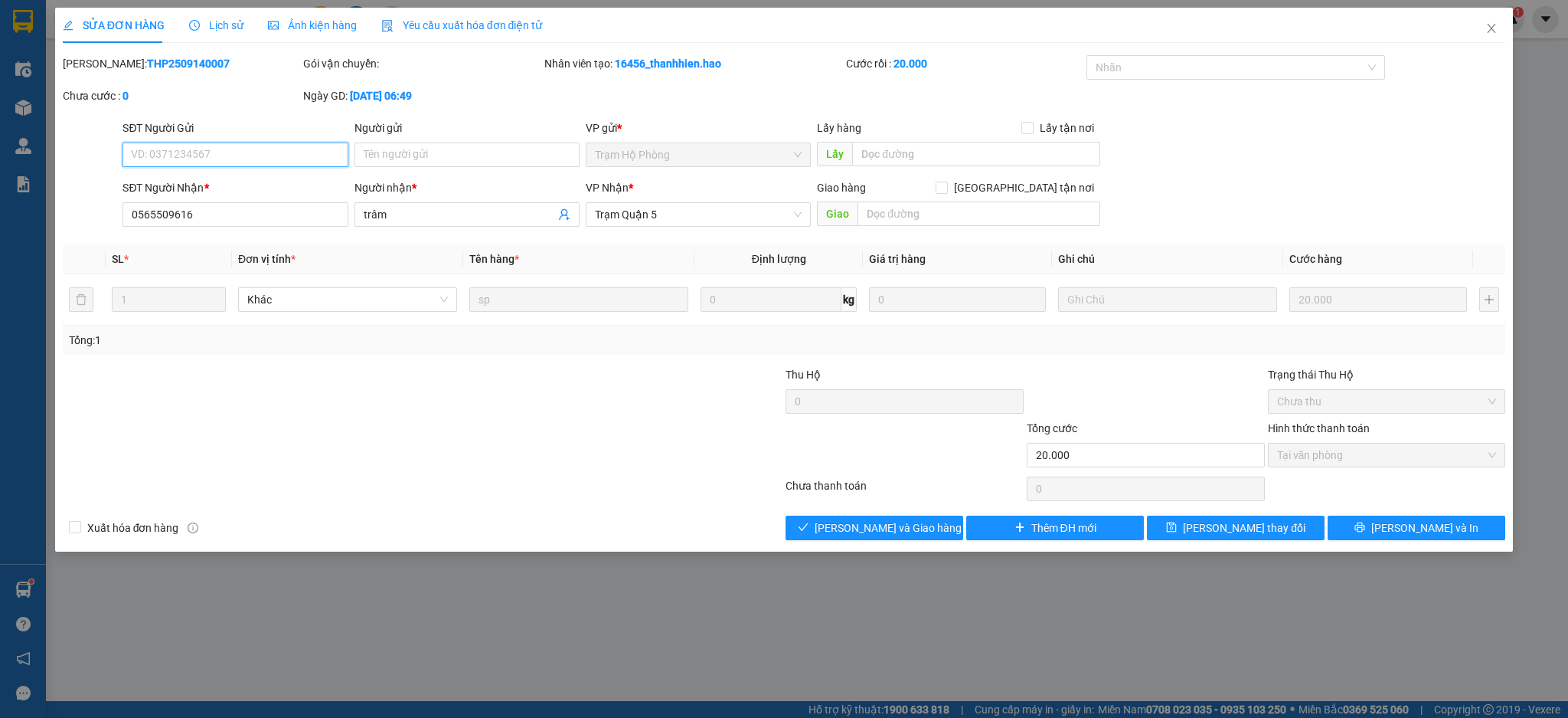
type input "0565509616"
type input "trâm"
type input "20.000"
type input "0"
click at [306, 33] on div "Ảnh kiện hàng" at bounding box center [312, 25] width 89 height 17
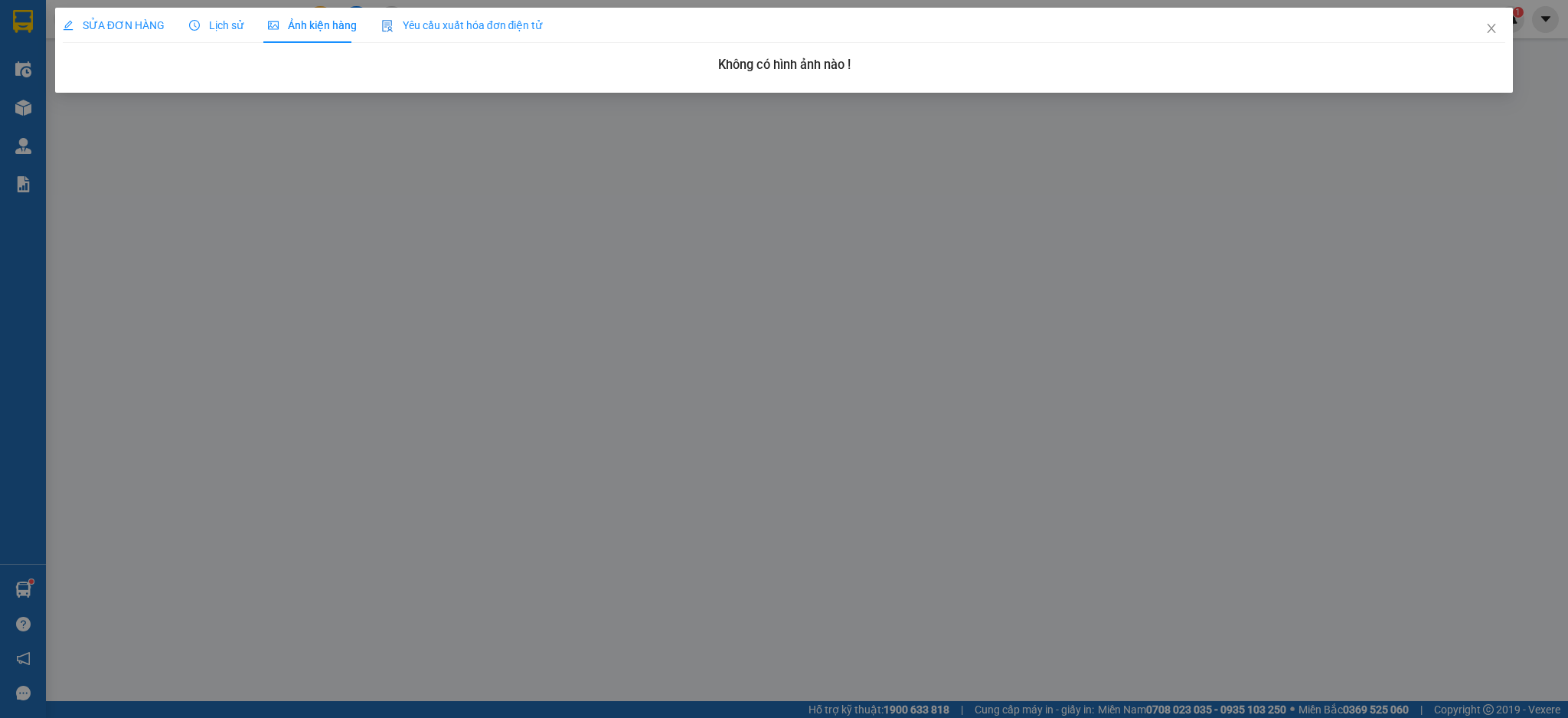
click at [217, 26] on span "Lịch sử" at bounding box center [216, 25] width 54 height 12
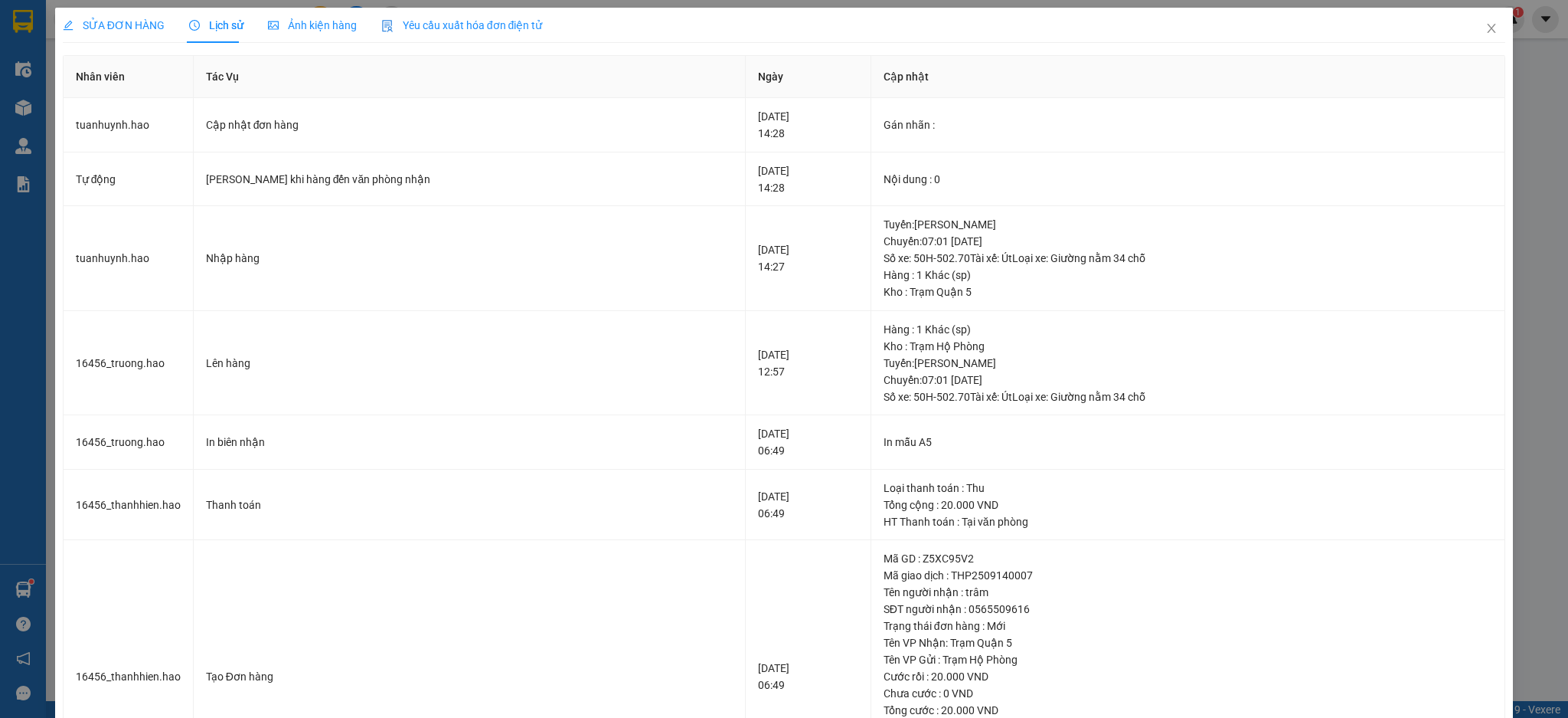
drag, startPoint x: 119, startPoint y: 21, endPoint x: 264, endPoint y: 140, distance: 187.6
click at [117, 22] on span "SỬA ĐƠN HÀNG" at bounding box center [113, 25] width 101 height 12
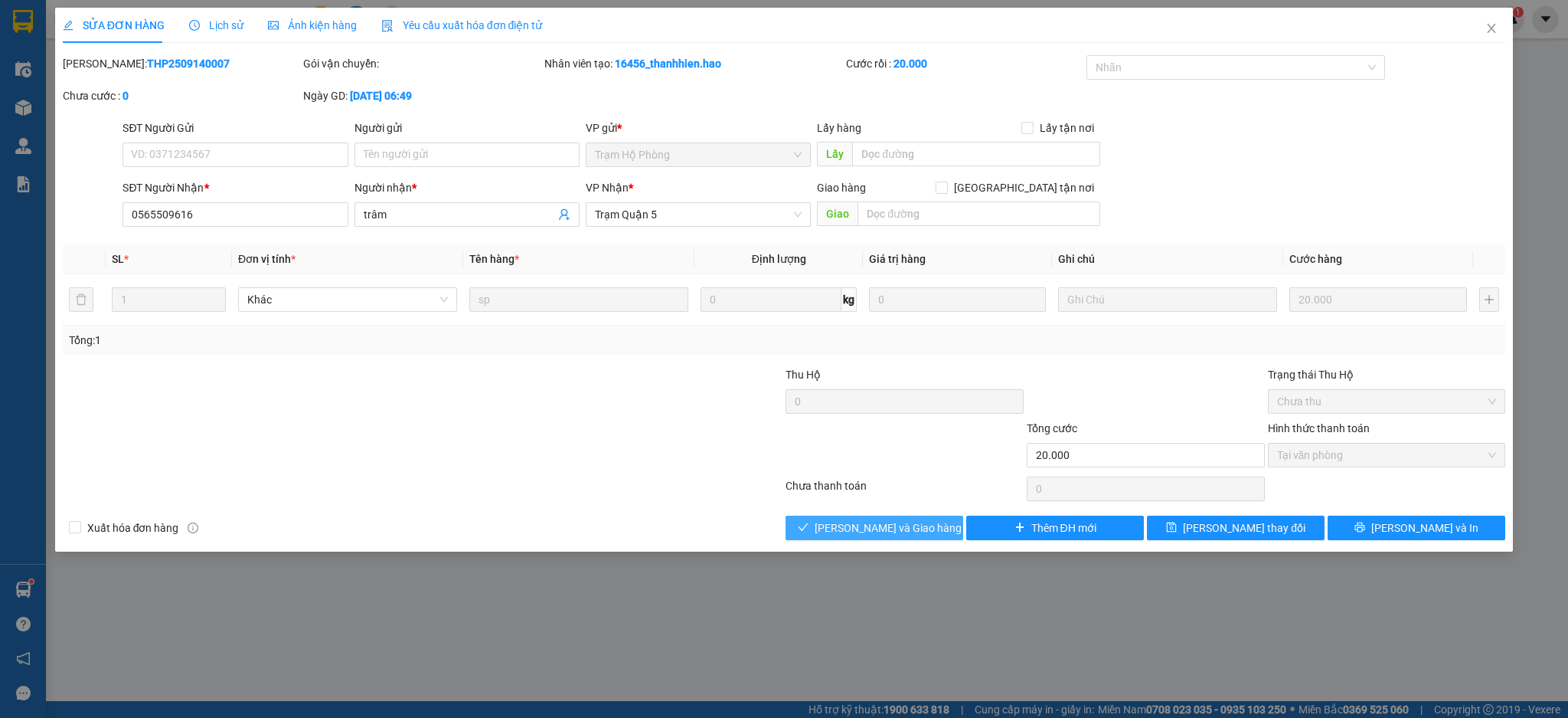
drag, startPoint x: 902, startPoint y: 530, endPoint x: 1044, endPoint y: 452, distance: 162.0
click at [903, 529] on span "[PERSON_NAME] và Giao hàng" at bounding box center [888, 528] width 147 height 17
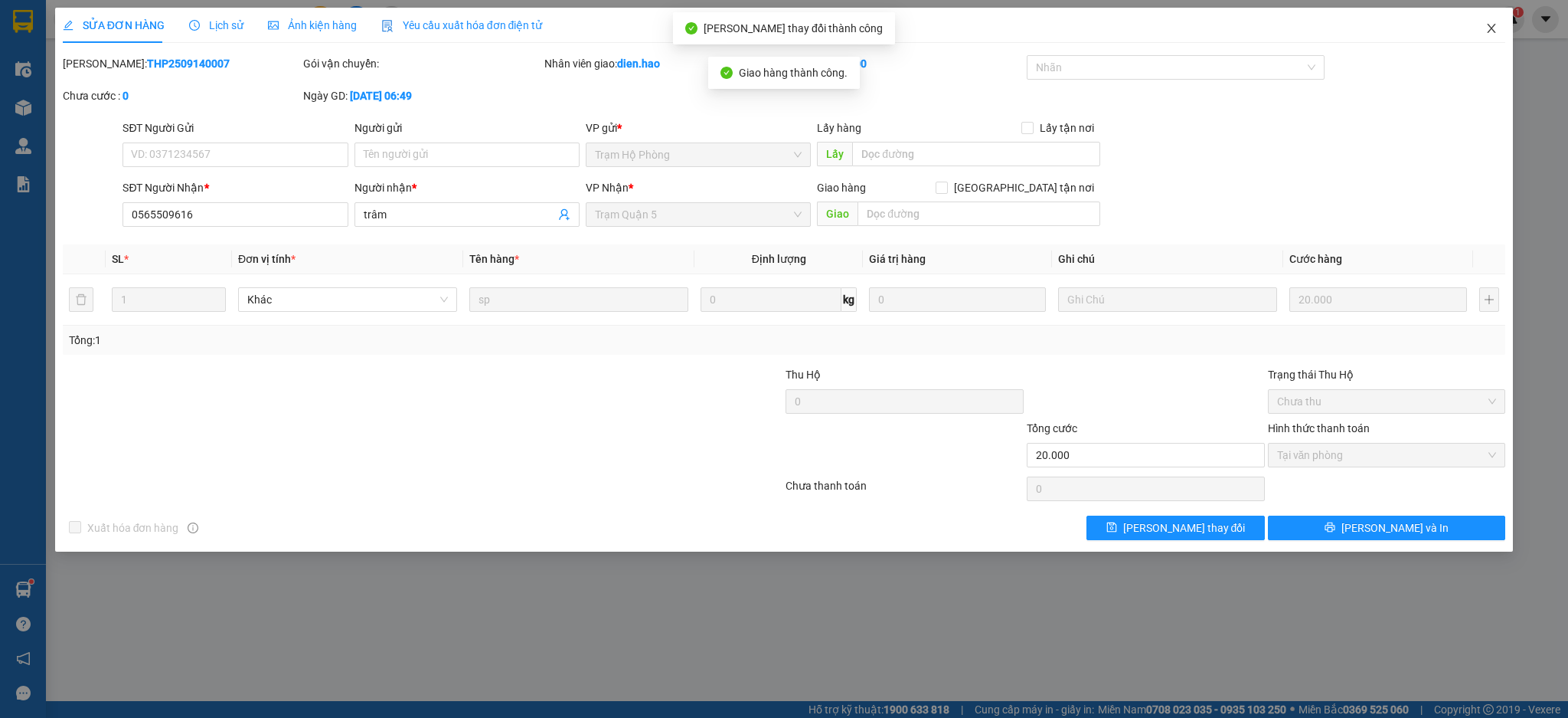
click at [1496, 26] on icon "close" at bounding box center [1491, 29] width 12 height 12
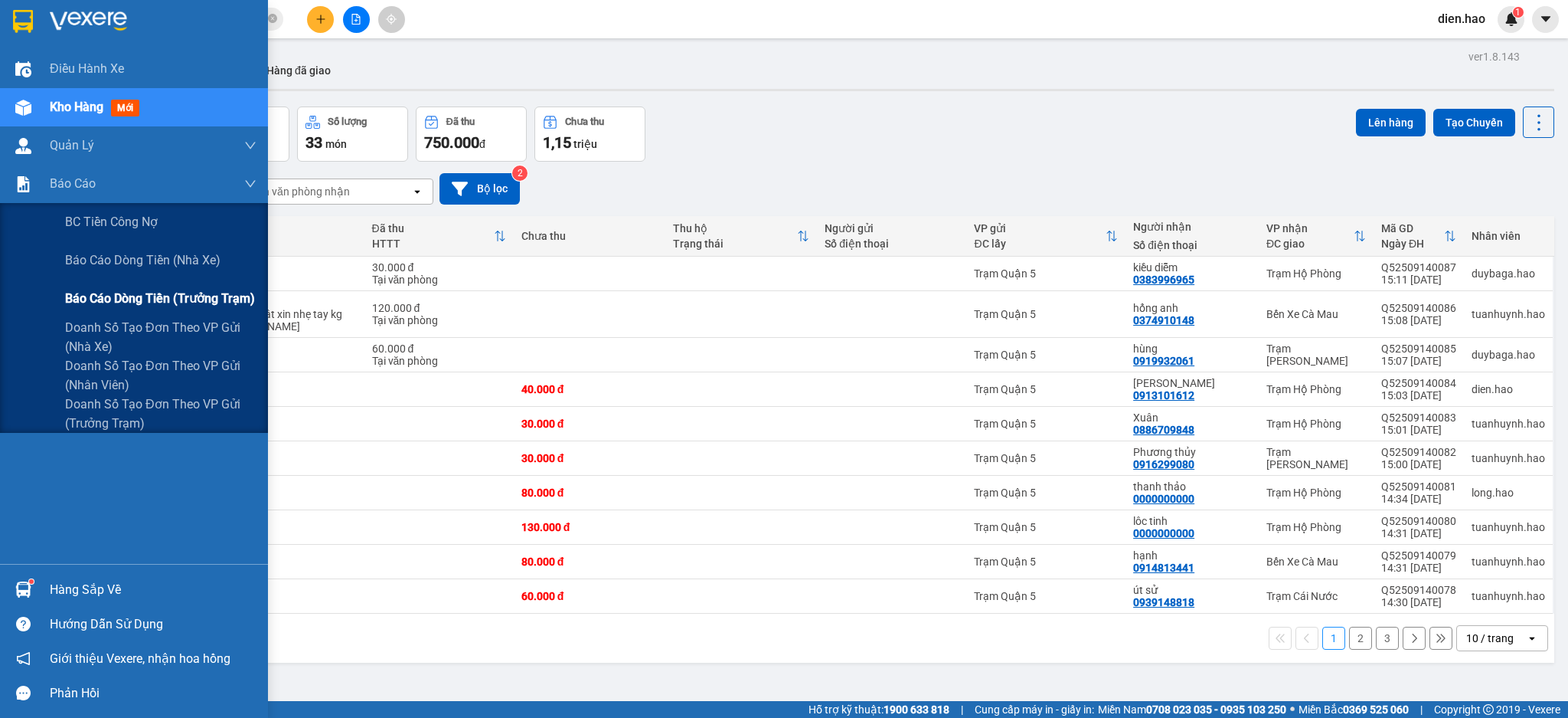
click at [154, 303] on span "Báo cáo dòng tiền (trưởng trạm)" at bounding box center [159, 297] width 190 height 19
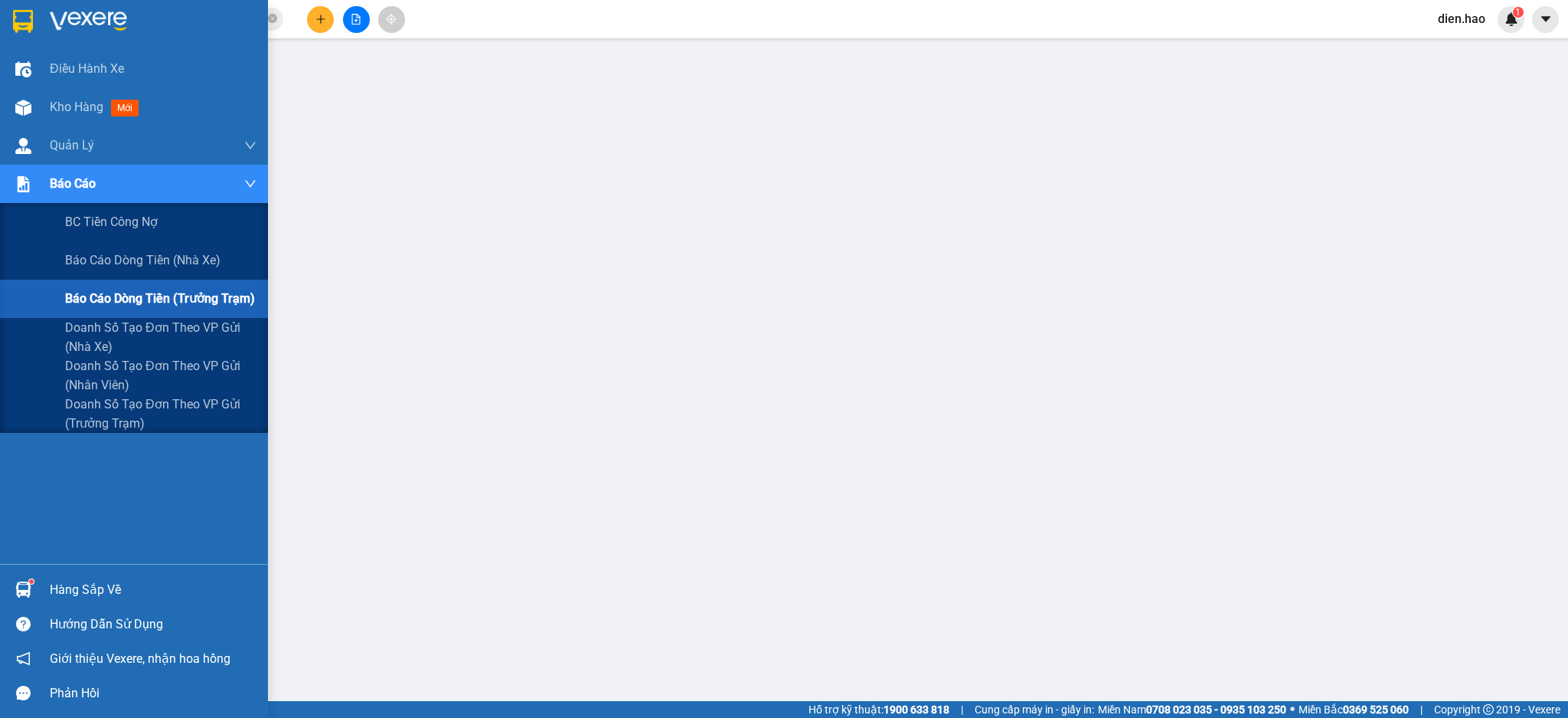
drag, startPoint x: 141, startPoint y: 261, endPoint x: 557, endPoint y: 250, distance: 416.1
click at [143, 261] on span "Báo cáo dòng tiền (nhà xe)" at bounding box center [143, 259] width 156 height 19
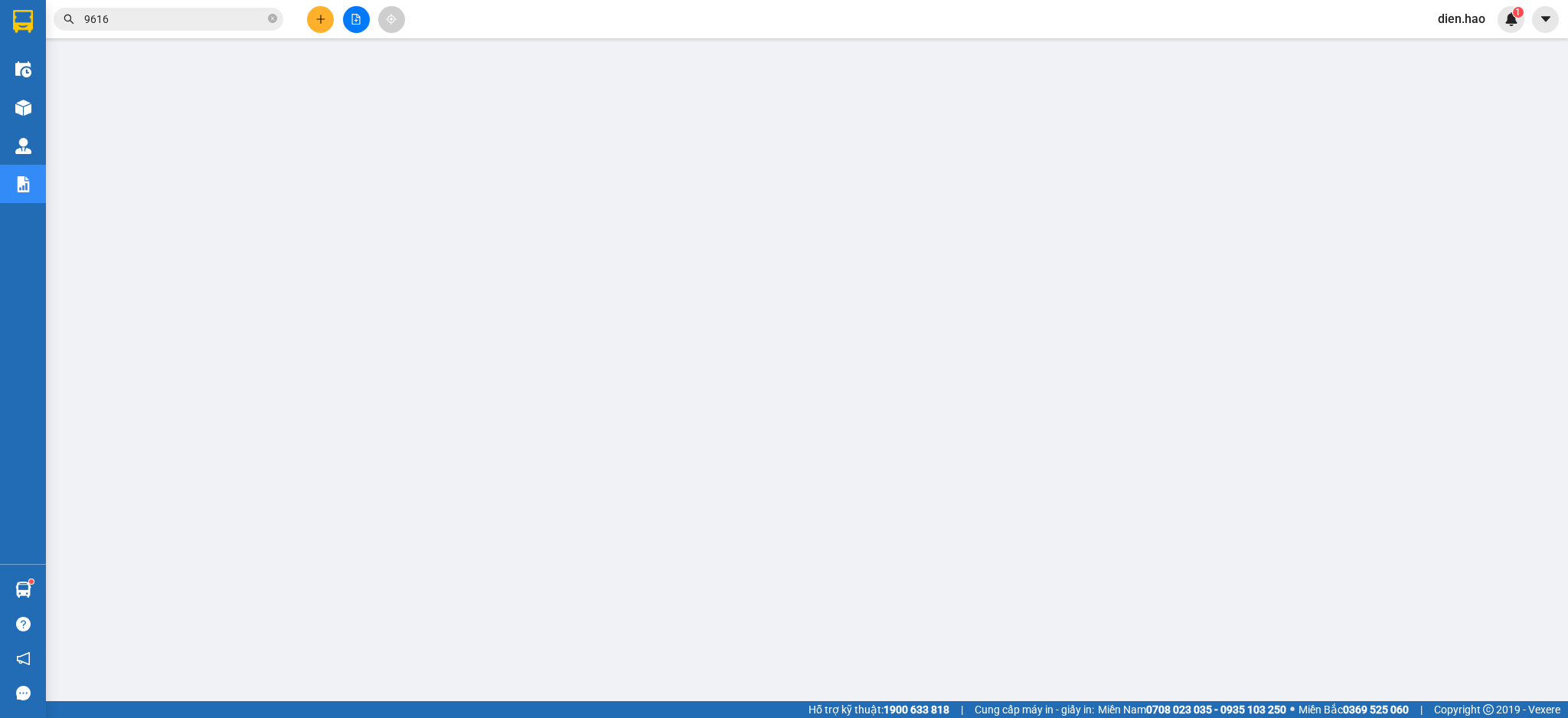
scroll to position [41, 0]
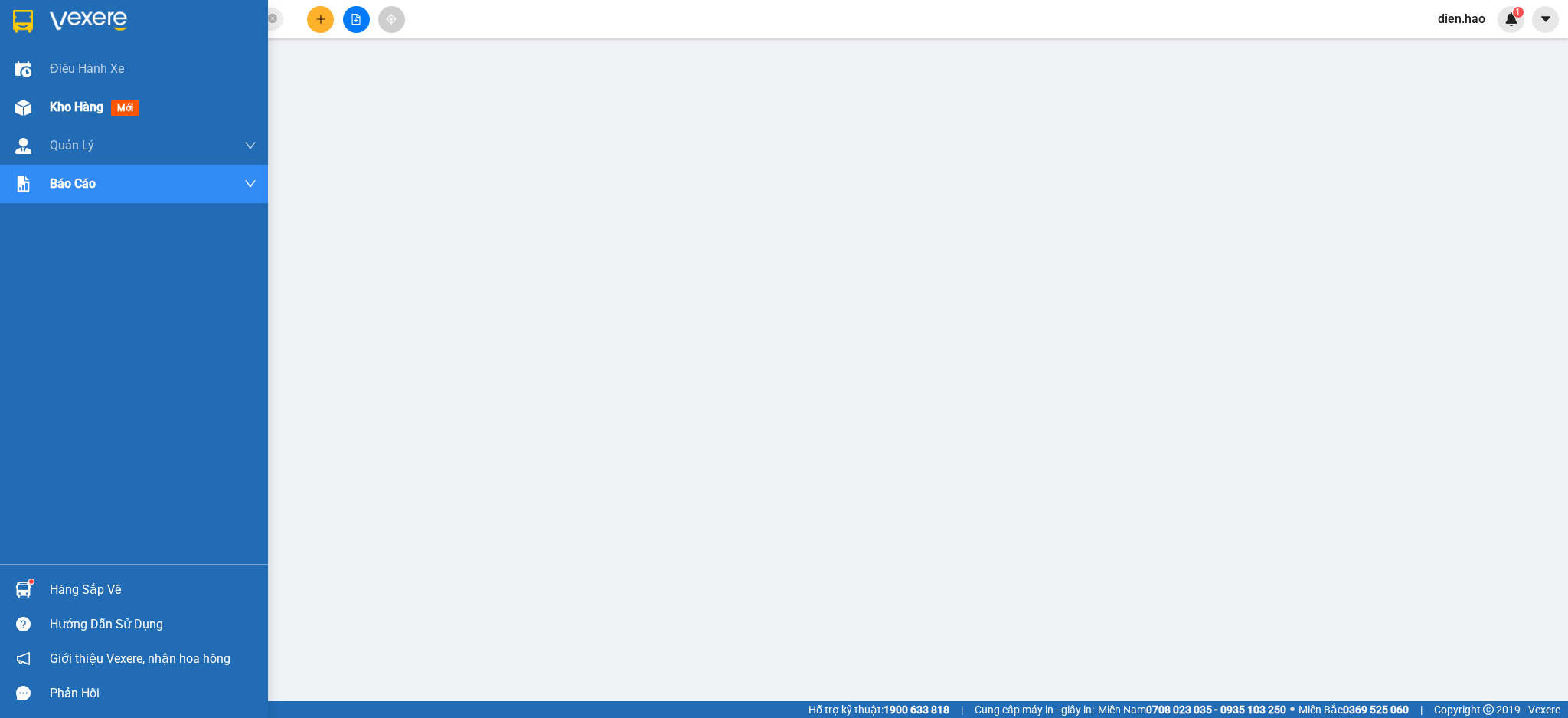
click at [41, 112] on div "Kho hàng mới" at bounding box center [134, 106] width 268 height 38
